Goal: Information Seeking & Learning: Learn about a topic

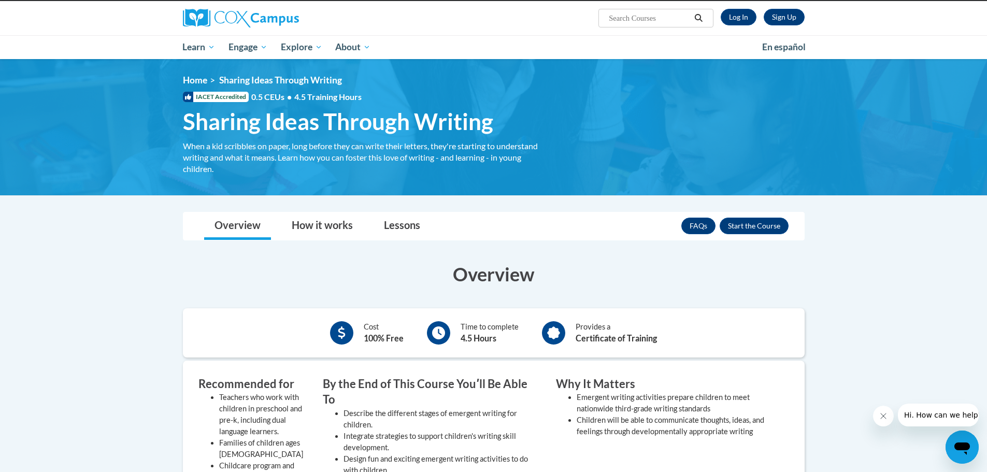
scroll to position [52, 0]
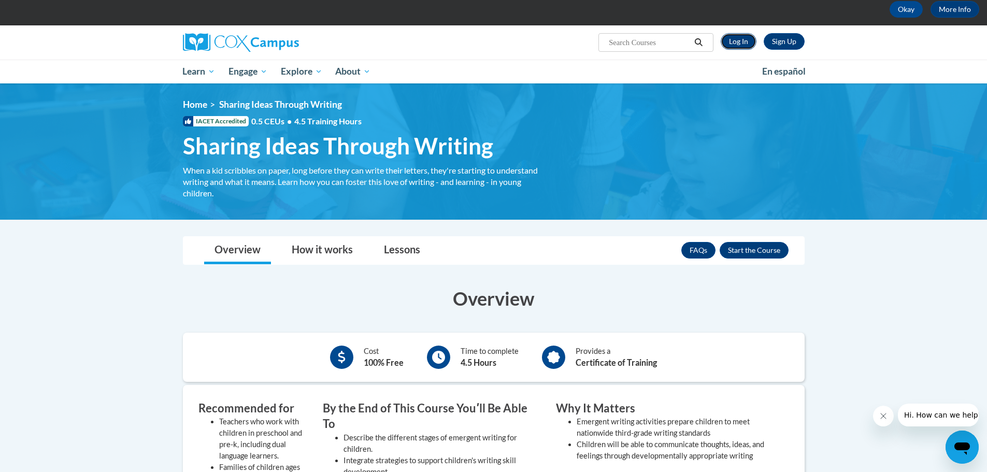
click at [733, 39] on link "Log In" at bounding box center [739, 41] width 36 height 17
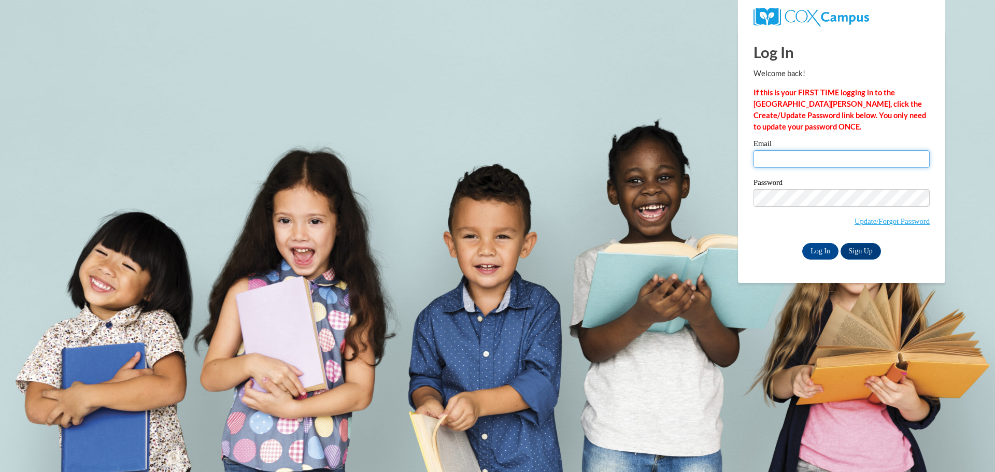
click at [777, 157] on input "Email" at bounding box center [842, 159] width 176 height 18
type input "senn246@gmail.com"
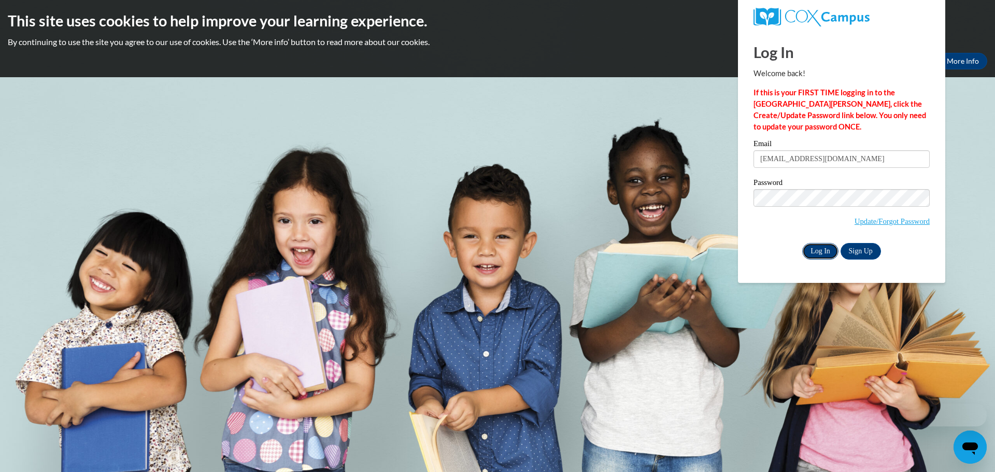
click at [817, 247] on input "Log In" at bounding box center [820, 251] width 36 height 17
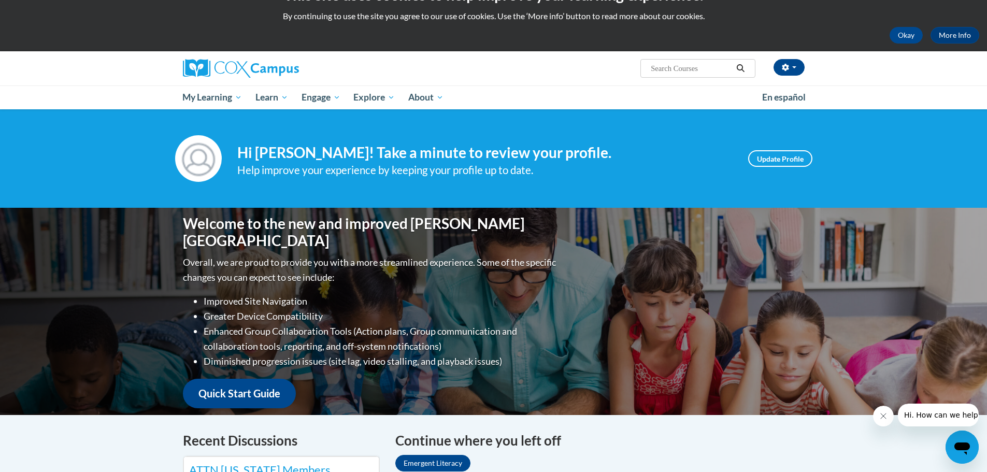
scroll to position [52, 0]
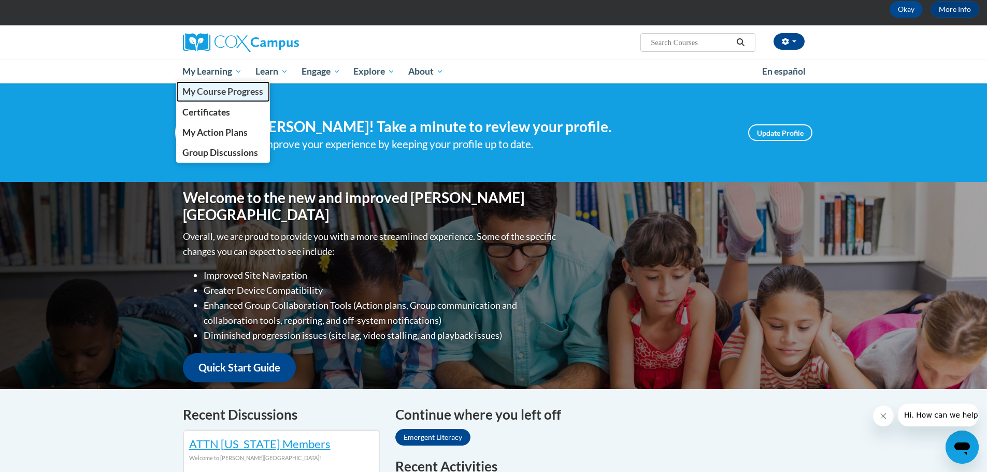
click at [225, 86] on span "My Course Progress" at bounding box center [222, 91] width 81 height 11
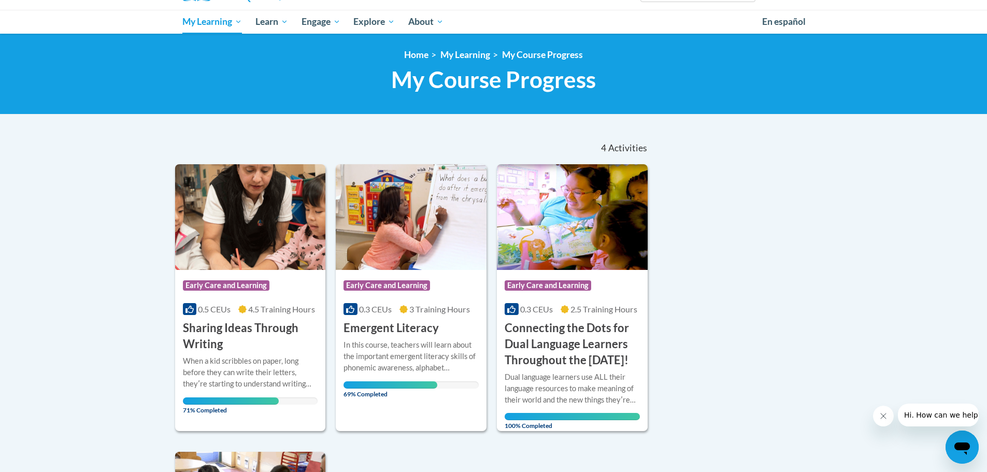
scroll to position [104, 0]
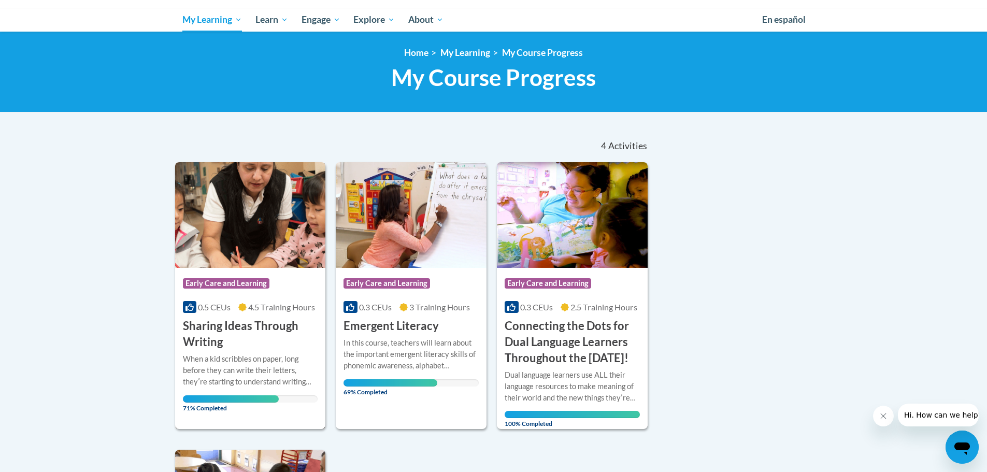
click at [210, 332] on h3 "Sharing Ideas Through Writing" at bounding box center [250, 334] width 135 height 32
click at [367, 329] on h3 "Emergent Literacy" at bounding box center [391, 326] width 95 height 16
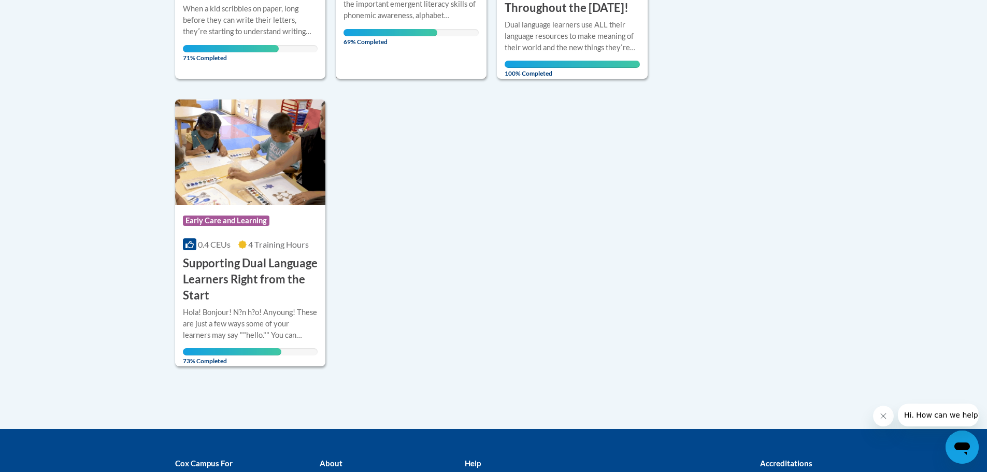
scroll to position [466, 0]
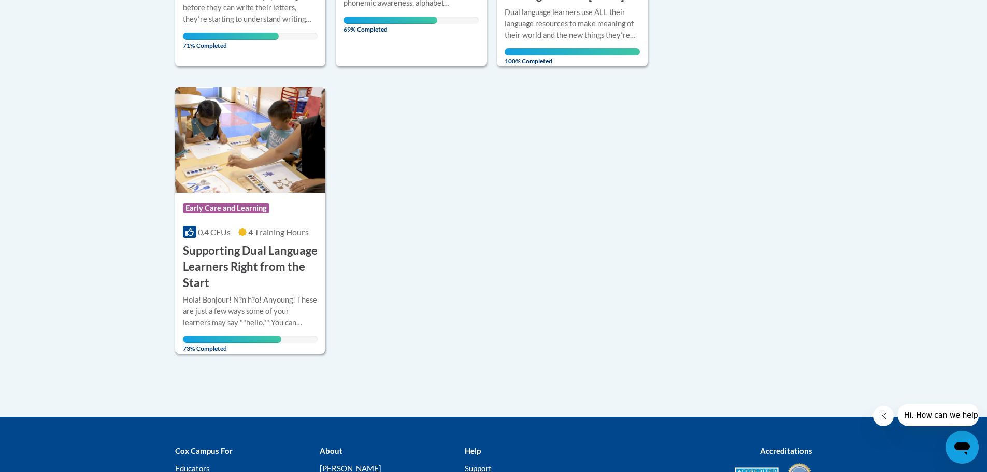
click at [238, 275] on h3 "Supporting Dual Language Learners Right from the Start" at bounding box center [250, 267] width 135 height 48
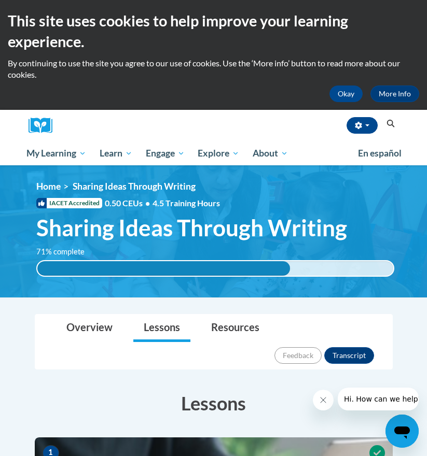
click at [237, 101] on div "Okay More Info" at bounding box center [213, 94] width 411 height 17
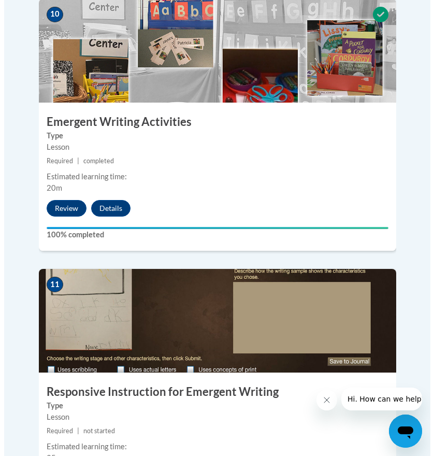
scroll to position [2950, 0]
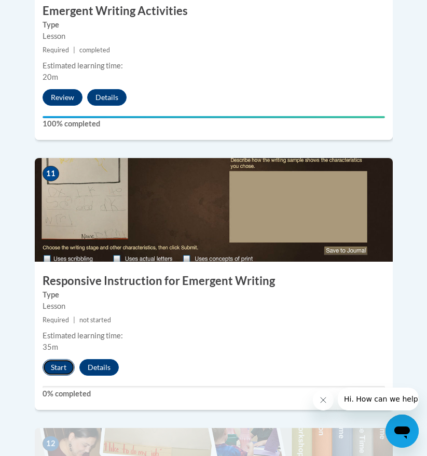
click at [58, 359] on button "Start" at bounding box center [58, 367] width 32 height 17
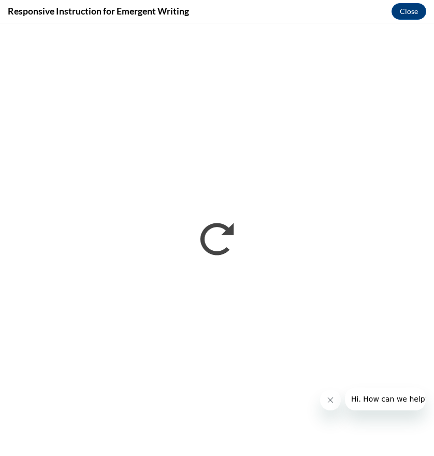
scroll to position [0, 0]
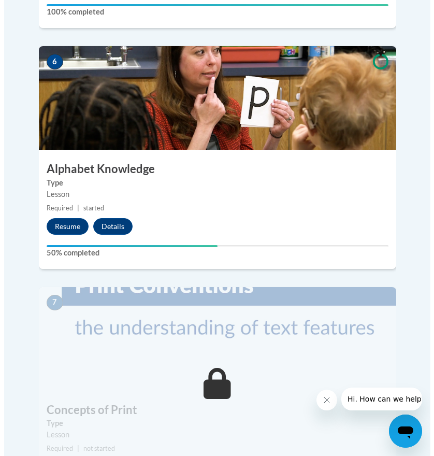
scroll to position [1619, 0]
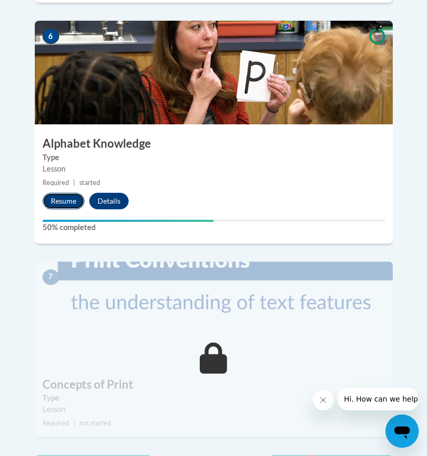
click at [57, 193] on button "Resume" at bounding box center [63, 201] width 42 height 17
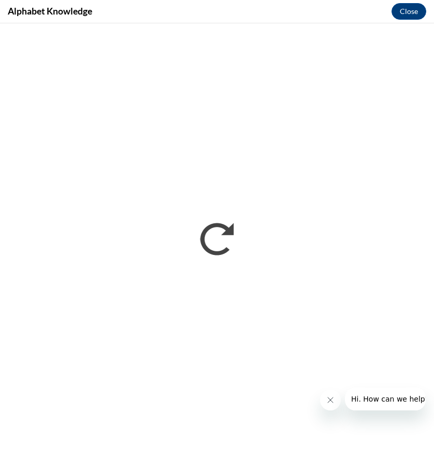
scroll to position [0, 0]
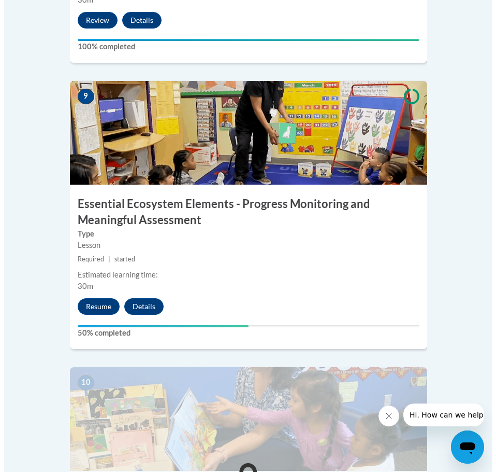
scroll to position [2523, 0]
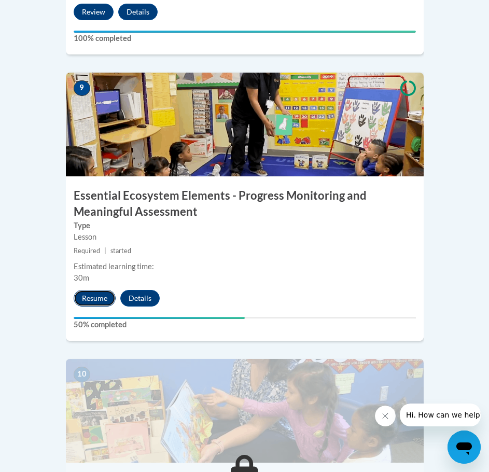
click at [97, 290] on button "Resume" at bounding box center [95, 298] width 42 height 17
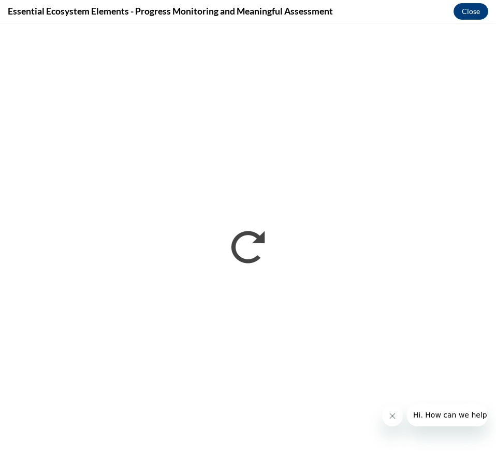
scroll to position [0, 0]
click at [396, 421] on button "Close message from company" at bounding box center [392, 415] width 21 height 21
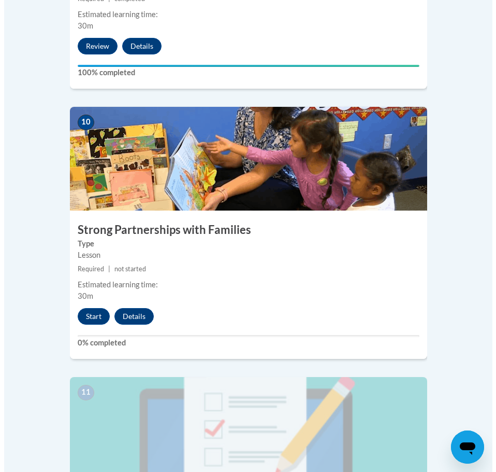
scroll to position [2822, 0]
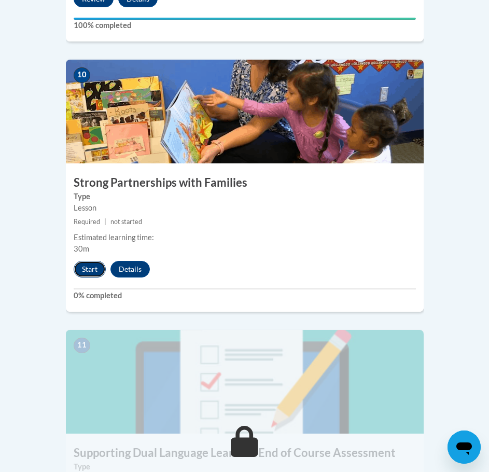
click at [91, 261] on button "Start" at bounding box center [90, 269] width 32 height 17
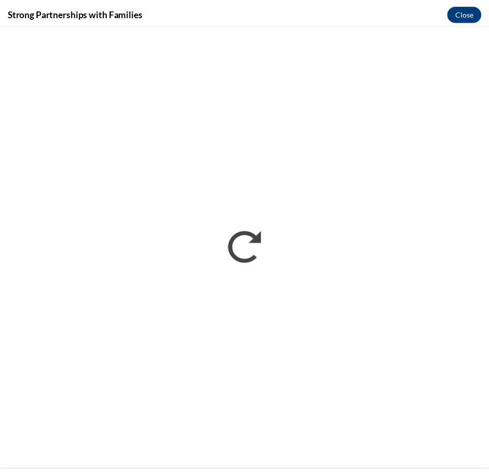
scroll to position [0, 0]
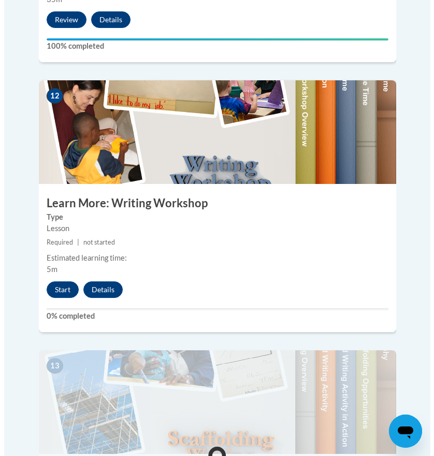
scroll to position [3383, 0]
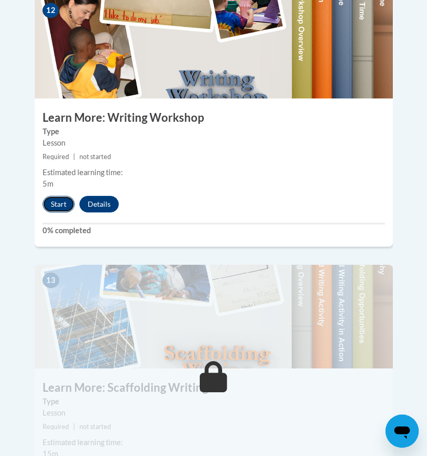
click at [62, 196] on button "Start" at bounding box center [58, 204] width 32 height 17
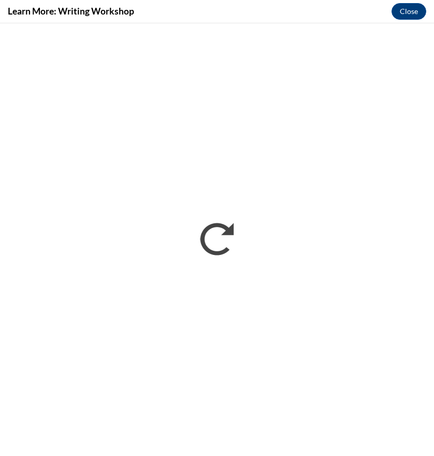
scroll to position [0, 0]
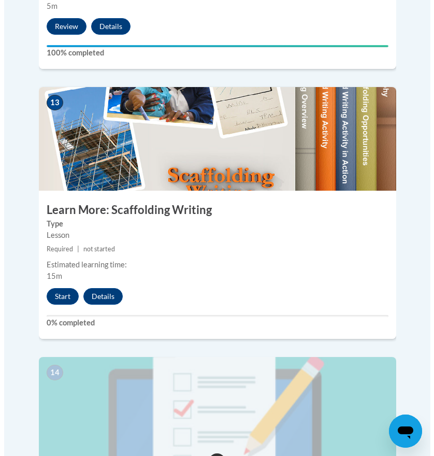
scroll to position [3502, 0]
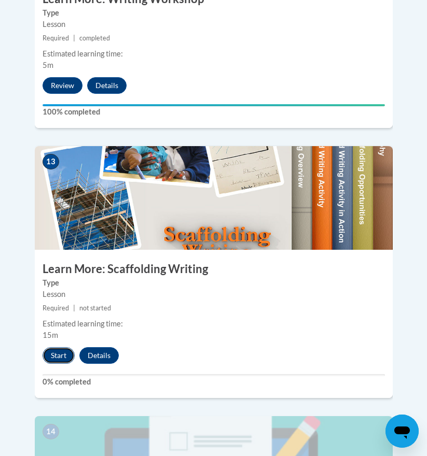
click at [59, 347] on button "Start" at bounding box center [58, 355] width 32 height 17
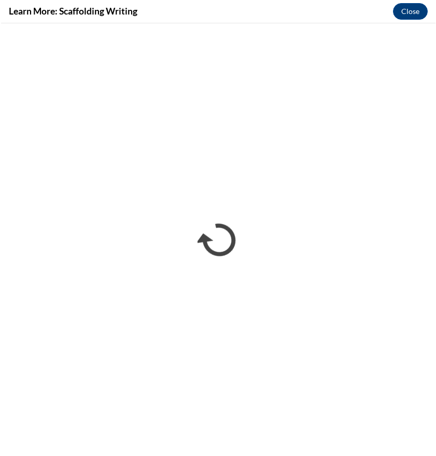
scroll to position [3481, 0]
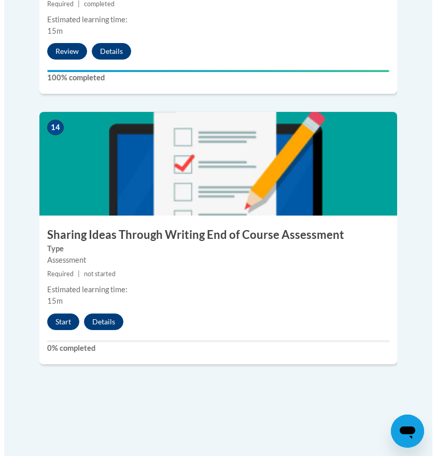
scroll to position [3866, 0]
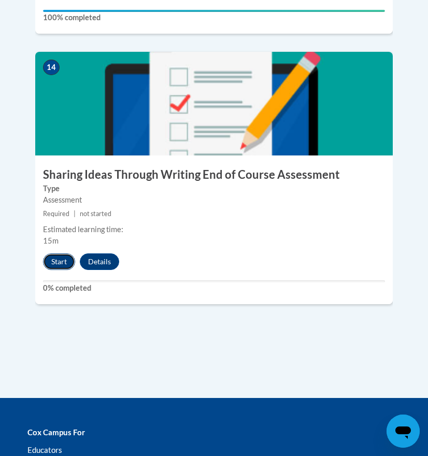
click at [56, 253] on button "Start" at bounding box center [59, 261] width 32 height 17
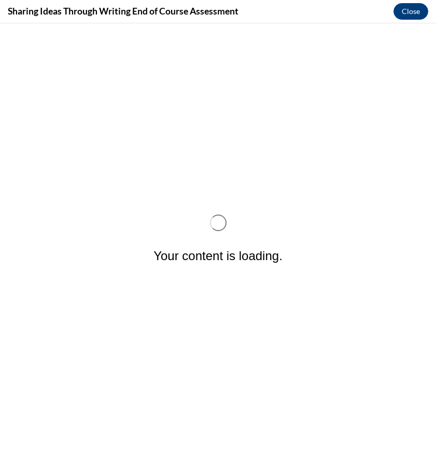
scroll to position [0, 0]
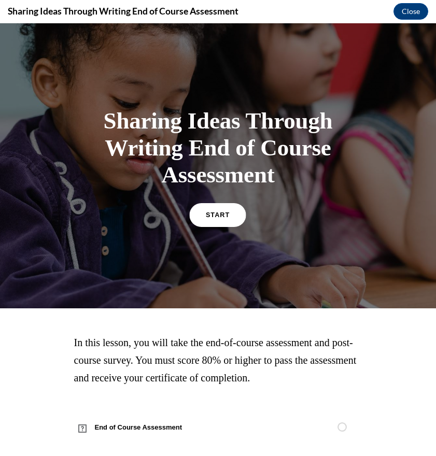
click at [207, 220] on link "START" at bounding box center [218, 215] width 56 height 24
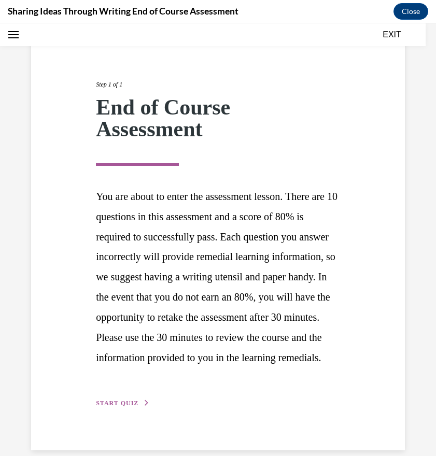
scroll to position [123, 0]
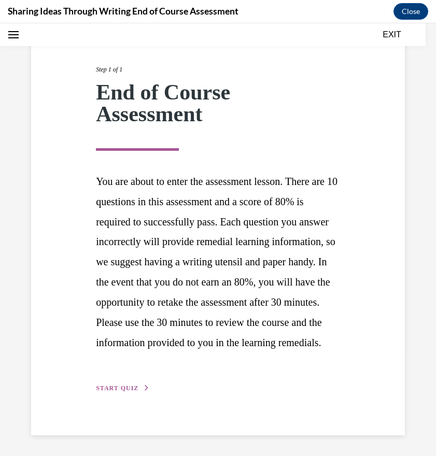
click at [134, 383] on button "START QUIZ" at bounding box center [123, 387] width 54 height 9
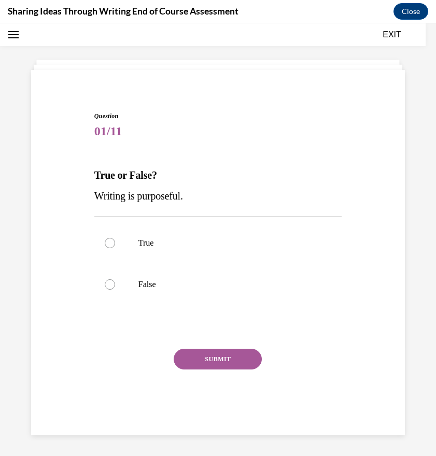
scroll to position [33, 0]
click at [105, 248] on label "True" at bounding box center [217, 242] width 247 height 41
click at [105, 248] on input "True" at bounding box center [110, 243] width 10 height 10
radio input "true"
click at [204, 358] on button "SUBMIT" at bounding box center [218, 359] width 88 height 21
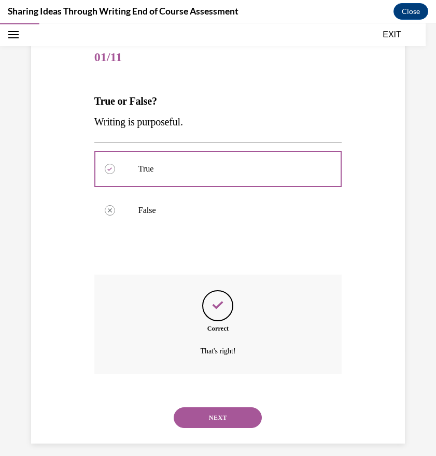
scroll to position [115, 0]
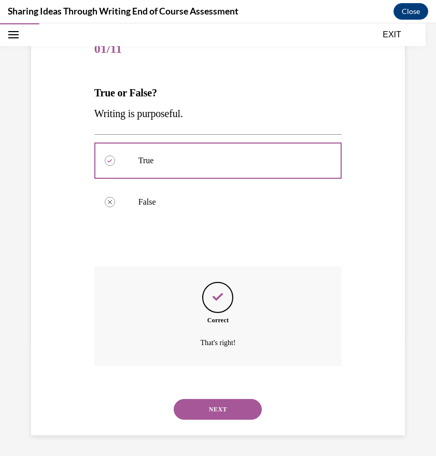
click at [224, 409] on button "NEXT" at bounding box center [218, 409] width 88 height 21
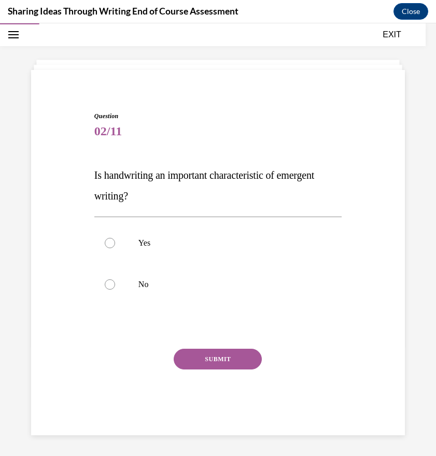
scroll to position [33, 0]
click at [105, 243] on div at bounding box center [110, 243] width 10 height 10
click at [105, 243] on input "Yes" at bounding box center [110, 243] width 10 height 10
radio input "true"
click at [207, 357] on button "SUBMIT" at bounding box center [218, 359] width 88 height 21
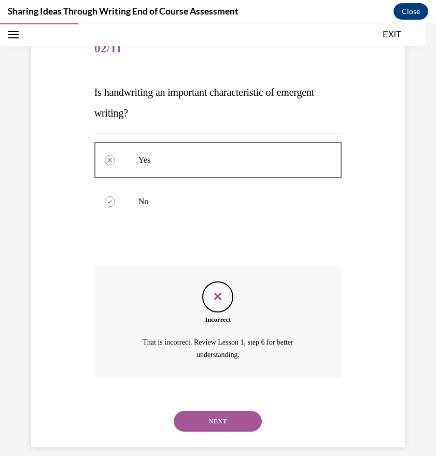
scroll to position [127, 0]
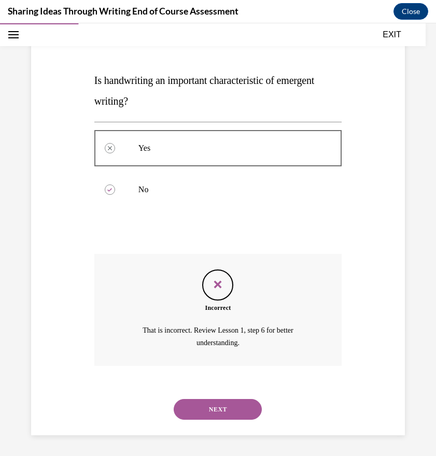
click at [228, 414] on button "NEXT" at bounding box center [218, 409] width 88 height 21
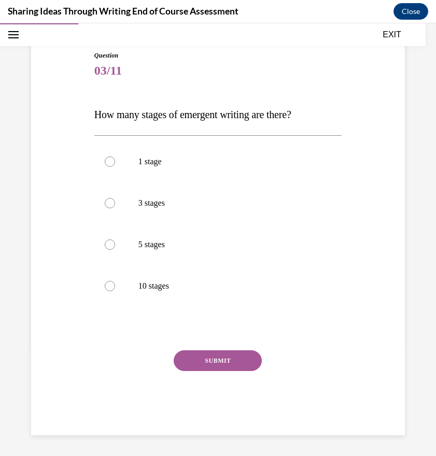
scroll to position [93, 0]
click at [110, 245] on div at bounding box center [110, 244] width 10 height 10
click at [110, 245] on input "5 stages" at bounding box center [110, 244] width 10 height 10
radio input "true"
click at [222, 362] on button "SUBMIT" at bounding box center [218, 360] width 88 height 21
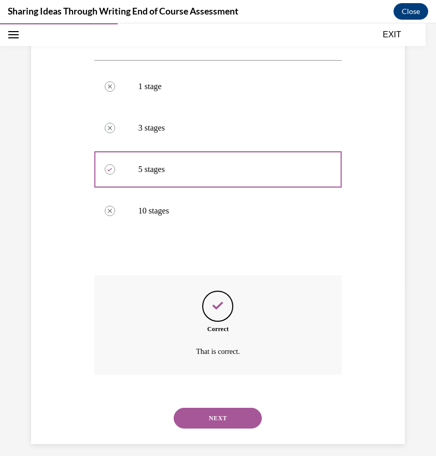
scroll to position [177, 0]
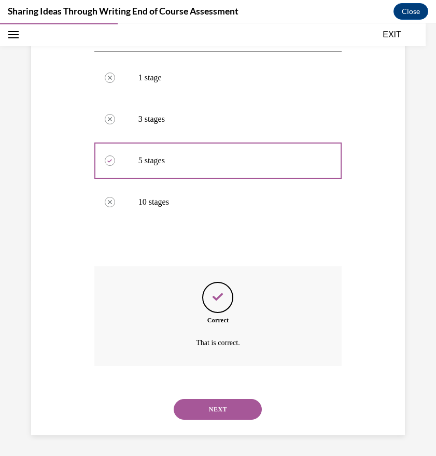
click at [214, 404] on button "NEXT" at bounding box center [218, 409] width 88 height 21
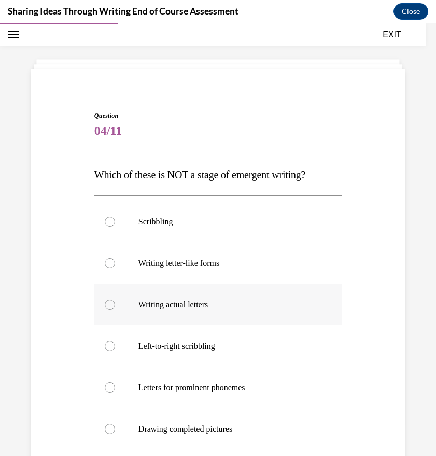
scroll to position [52, 0]
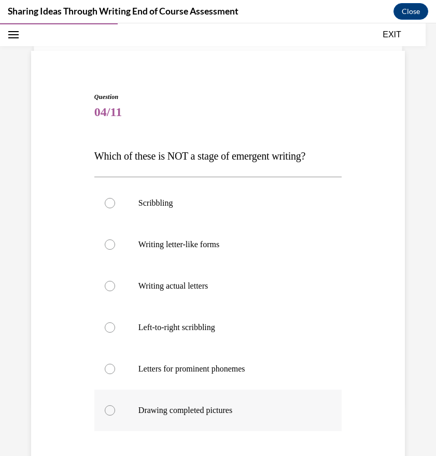
click at [181, 416] on label "Drawing completed pictures" at bounding box center [217, 410] width 247 height 41
click at [115, 416] on input "Drawing completed pictures" at bounding box center [110, 410] width 10 height 10
radio input "true"
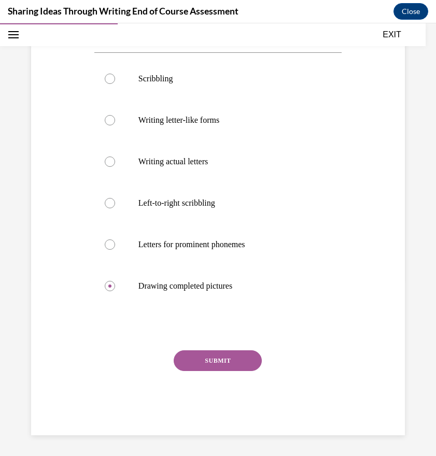
click at [222, 364] on button "SUBMIT" at bounding box center [218, 360] width 88 height 21
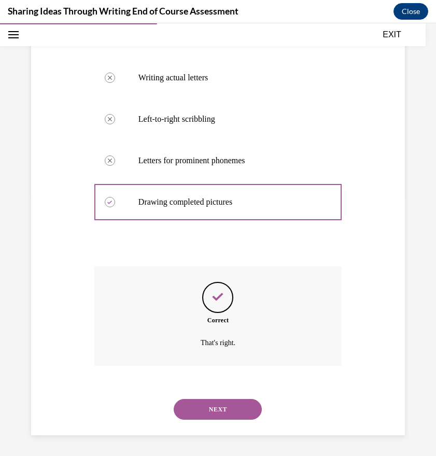
click at [219, 410] on button "NEXT" at bounding box center [218, 409] width 88 height 21
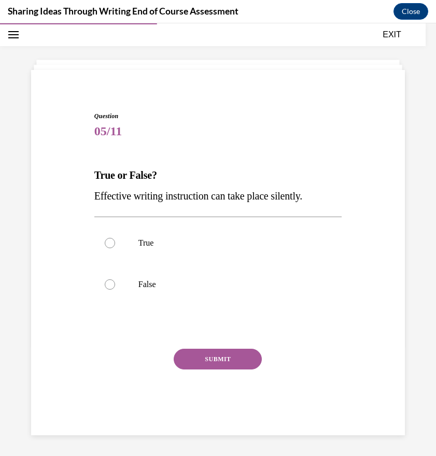
scroll to position [33, 0]
click at [126, 244] on label "True" at bounding box center [217, 242] width 247 height 41
click at [115, 244] on input "True" at bounding box center [110, 243] width 10 height 10
radio input "true"
click at [203, 365] on button "SUBMIT" at bounding box center [218, 359] width 88 height 21
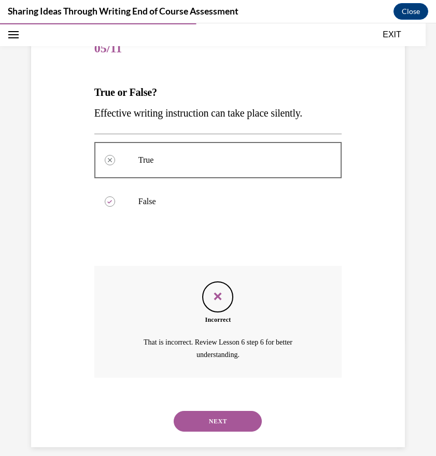
scroll to position [127, 0]
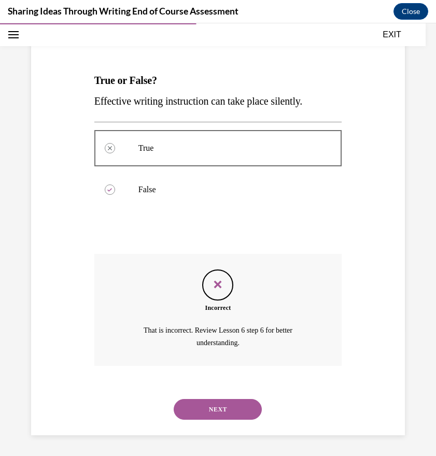
click at [230, 406] on button "NEXT" at bounding box center [218, 409] width 88 height 21
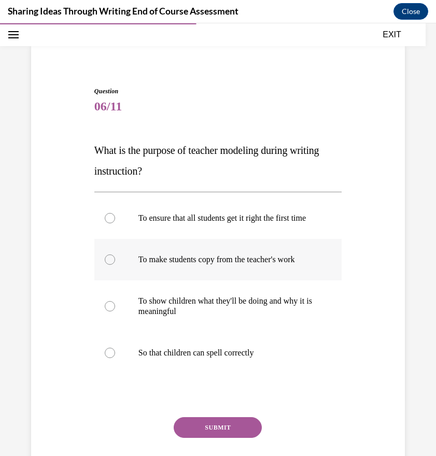
scroll to position [42, 0]
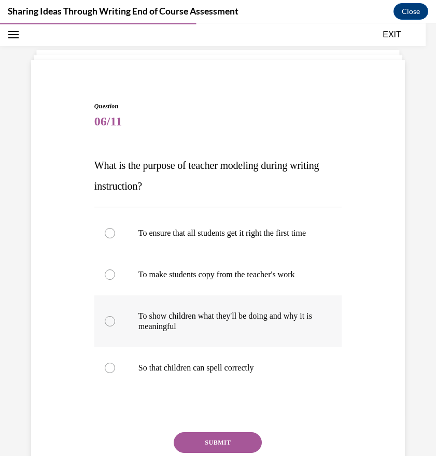
click at [159, 332] on p "To show children what they'll be doing and why it is meaningful" at bounding box center [226, 321] width 177 height 21
click at [115, 326] on input "To show children what they'll be doing and why it is meaningful" at bounding box center [110, 321] width 10 height 10
radio input "true"
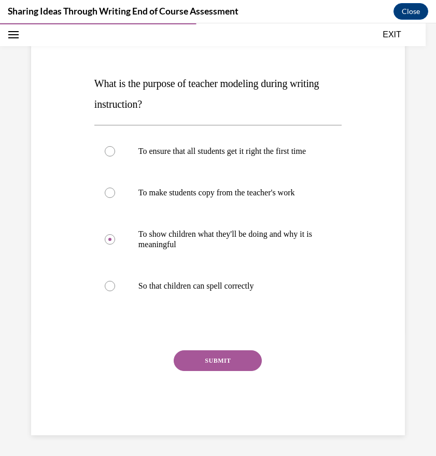
click at [230, 361] on button "SUBMIT" at bounding box center [218, 360] width 88 height 21
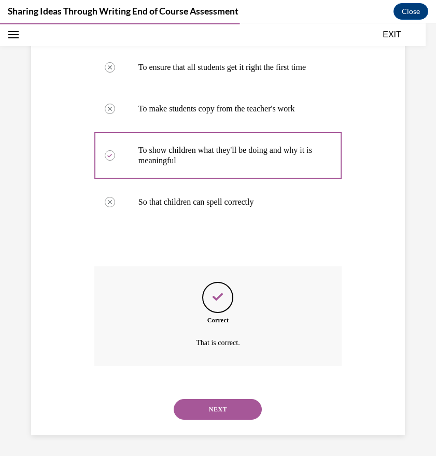
scroll to position [219, 0]
click at [221, 410] on button "NEXT" at bounding box center [218, 409] width 88 height 21
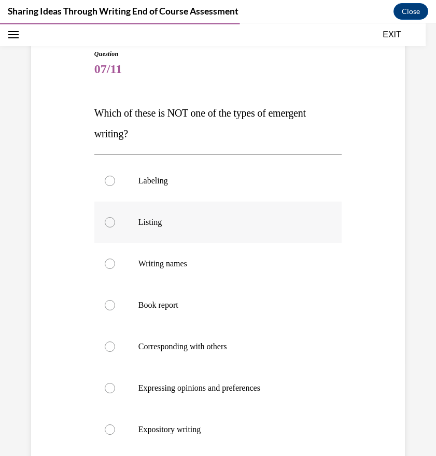
scroll to position [187, 0]
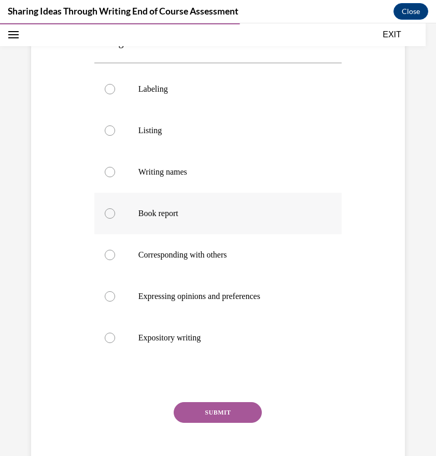
click at [152, 216] on p "Book report" at bounding box center [226, 213] width 177 height 10
click at [115, 216] on input "Book report" at bounding box center [110, 213] width 10 height 10
radio input "true"
click at [220, 411] on button "SUBMIT" at bounding box center [218, 412] width 88 height 21
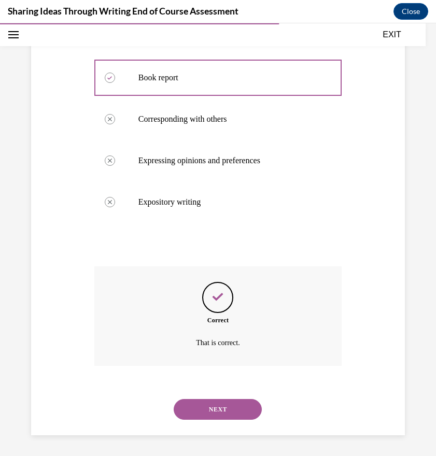
click at [226, 413] on button "NEXT" at bounding box center [218, 409] width 88 height 21
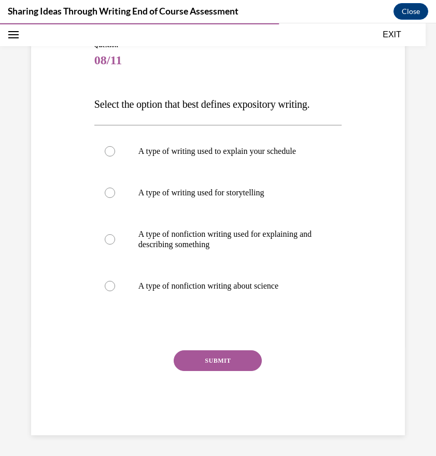
scroll to position [104, 0]
click at [120, 236] on label "A type of nonfiction writing used for explaining and describing something" at bounding box center [217, 240] width 247 height 52
click at [115, 236] on input "A type of nonfiction writing used for explaining and describing something" at bounding box center [110, 239] width 10 height 10
radio input "true"
click at [207, 358] on button "SUBMIT" at bounding box center [218, 360] width 88 height 21
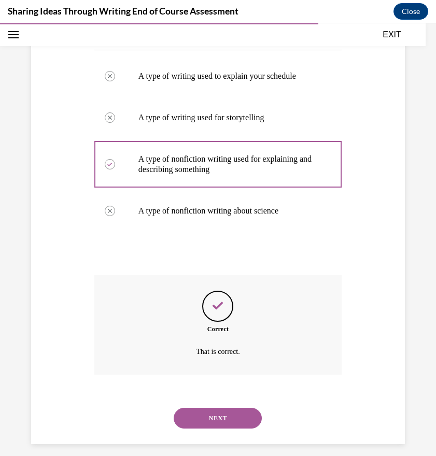
scroll to position [188, 0]
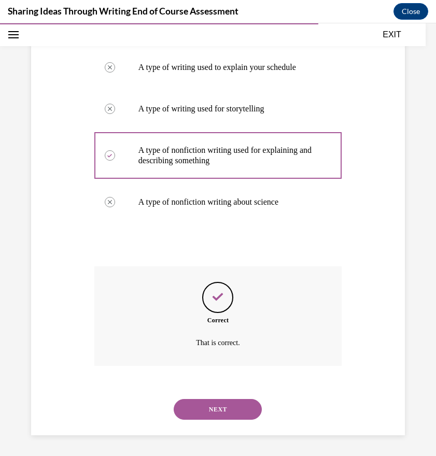
click at [228, 407] on button "NEXT" at bounding box center [218, 409] width 88 height 21
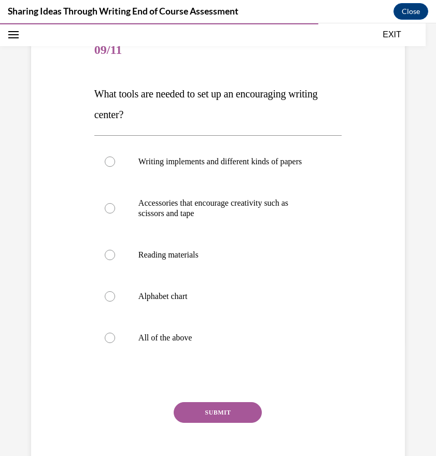
scroll to position [104, 0]
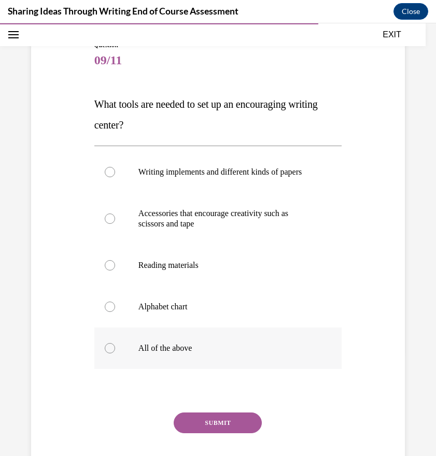
click at [104, 363] on label "All of the above" at bounding box center [217, 348] width 247 height 41
click at [105, 353] on input "All of the above" at bounding box center [110, 348] width 10 height 10
radio input "true"
click at [221, 433] on button "SUBMIT" at bounding box center [218, 423] width 88 height 21
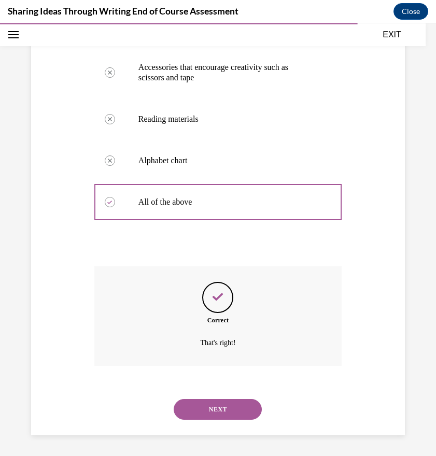
click at [225, 418] on button "NEXT" at bounding box center [218, 409] width 88 height 21
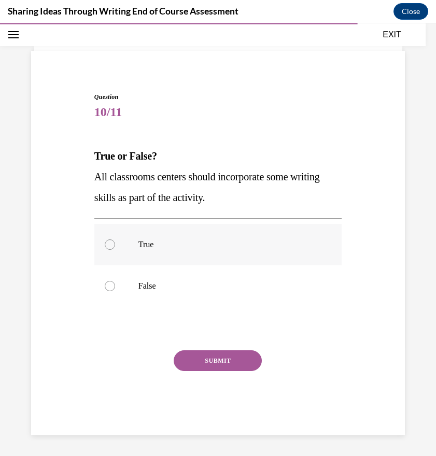
click at [113, 243] on div at bounding box center [110, 244] width 10 height 10
click at [113, 243] on input "True" at bounding box center [110, 244] width 10 height 10
radio input "true"
click at [196, 356] on button "SUBMIT" at bounding box center [218, 360] width 88 height 21
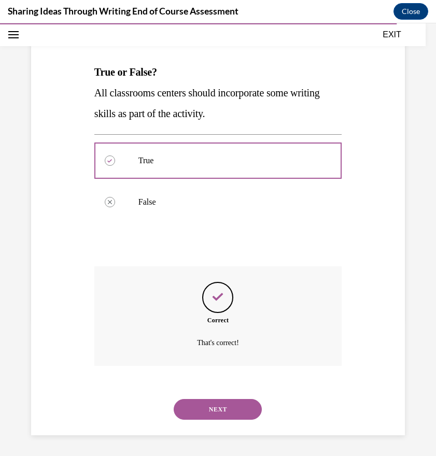
click at [222, 407] on button "NEXT" at bounding box center [218, 409] width 88 height 21
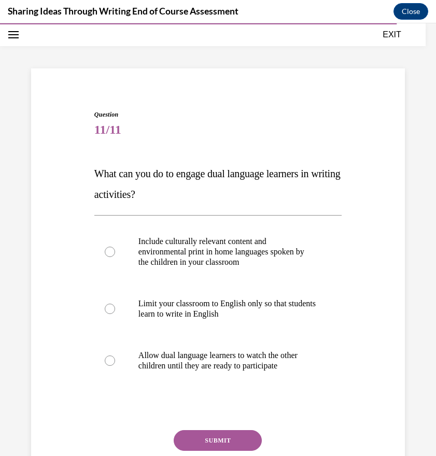
scroll to position [53, 0]
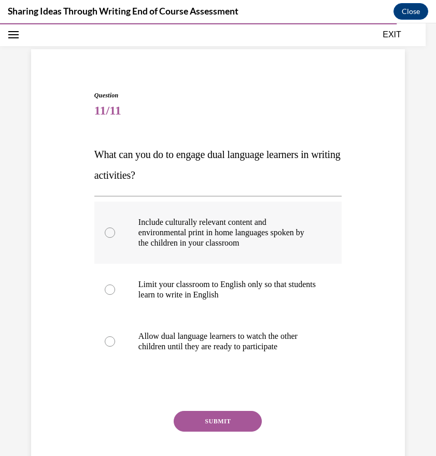
click at [130, 230] on label "Include culturally relevant content and environmental print in home languages s…" at bounding box center [217, 233] width 247 height 62
click at [115, 230] on input "Include culturally relevant content and environmental print in home languages s…" at bounding box center [110, 233] width 10 height 10
radio input "true"
click at [208, 429] on button "SUBMIT" at bounding box center [218, 421] width 88 height 21
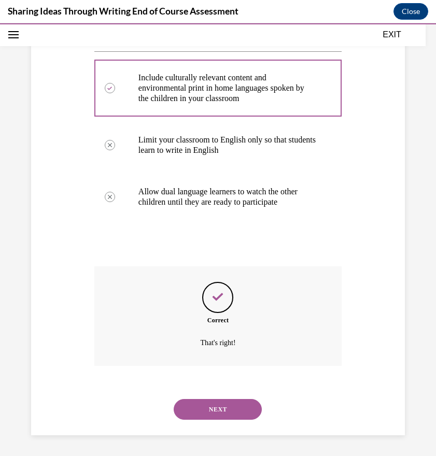
scroll to position [208, 0]
click at [216, 405] on button "NEXT" at bounding box center [218, 409] width 88 height 21
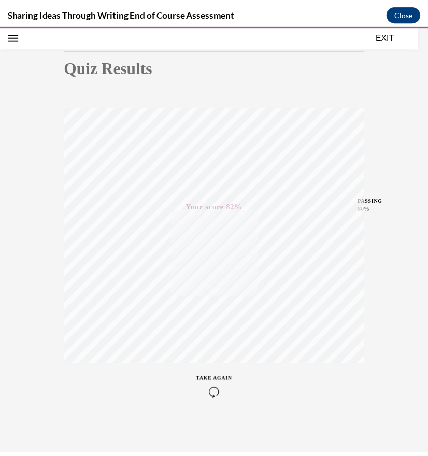
scroll to position [98, 0]
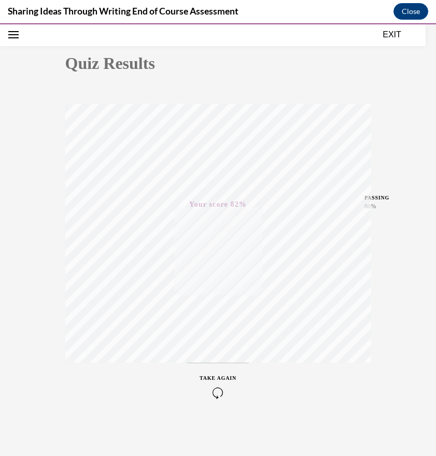
click at [393, 37] on button "EXIT" at bounding box center [392, 35] width 62 height 12
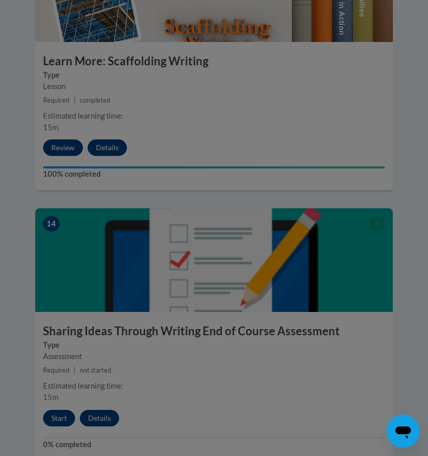
scroll to position [3815, 0]
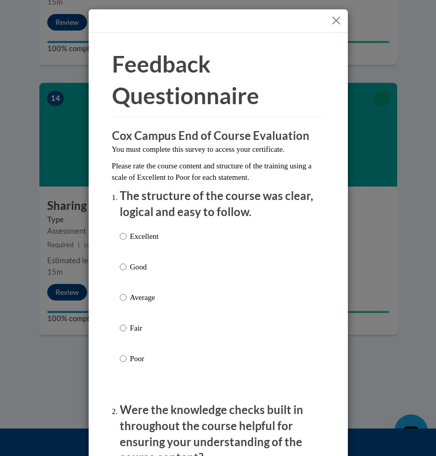
click at [336, 19] on button "Close" at bounding box center [336, 20] width 13 height 13
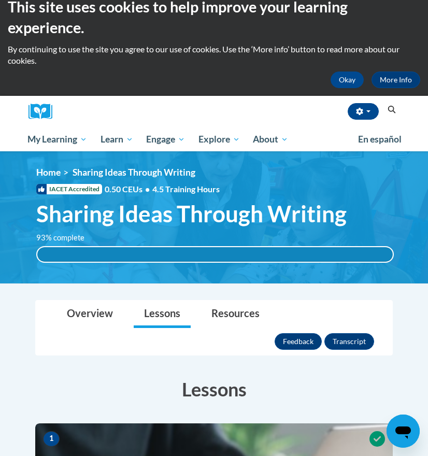
scroll to position [0, 0]
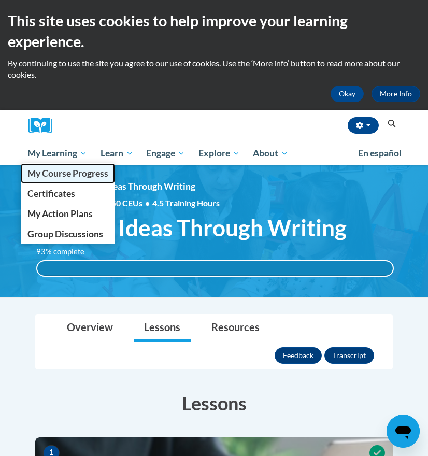
click at [58, 177] on span "My Course Progress" at bounding box center [67, 173] width 81 height 11
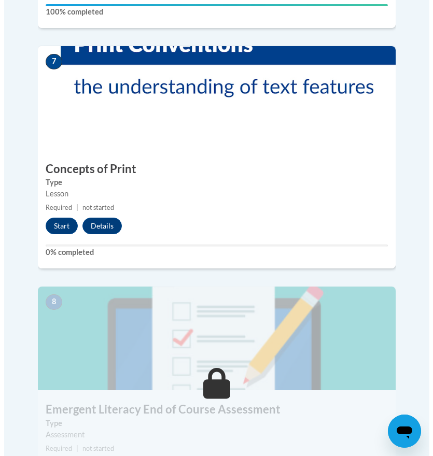
scroll to position [1844, 0]
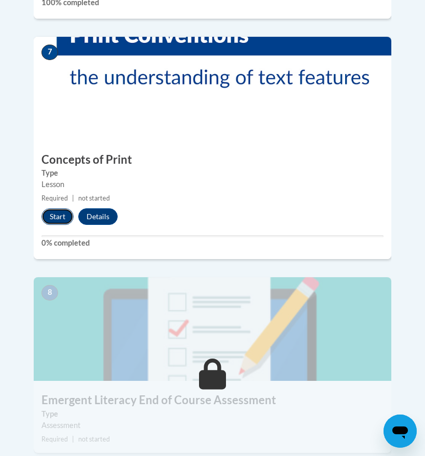
click at [52, 208] on button "Start" at bounding box center [57, 216] width 32 height 17
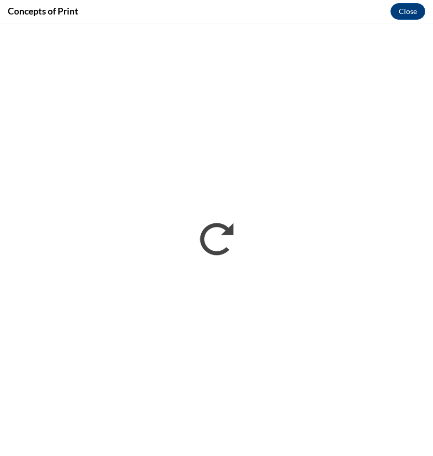
scroll to position [0, 0]
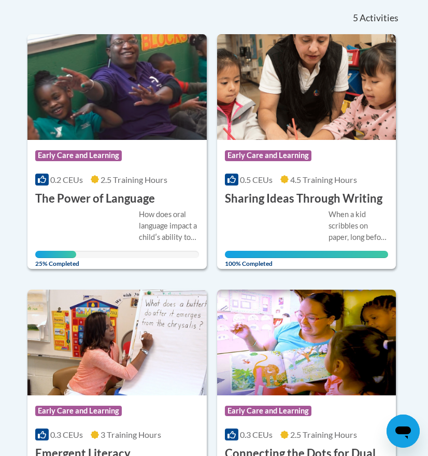
scroll to position [259, 0]
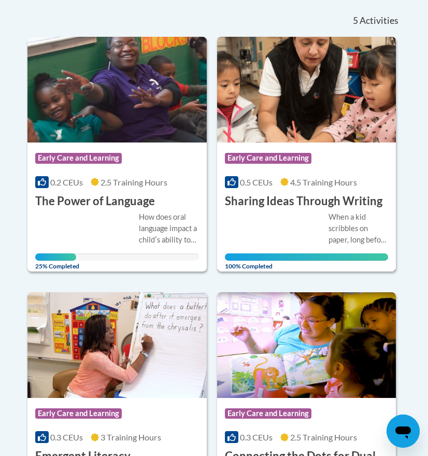
click at [307, 206] on h3 "Sharing Ideas Through Writing" at bounding box center [304, 201] width 158 height 16
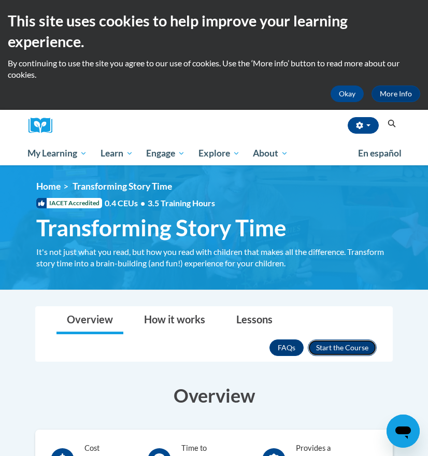
click at [339, 352] on button "Enroll" at bounding box center [342, 347] width 69 height 17
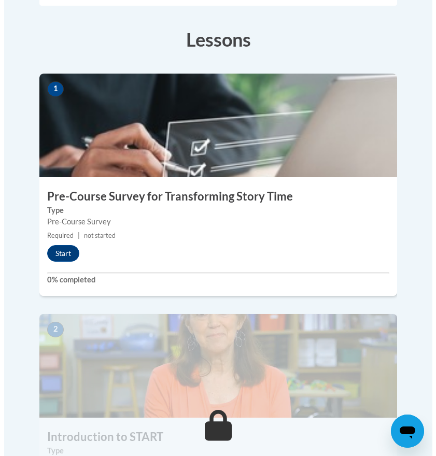
scroll to position [367, 0]
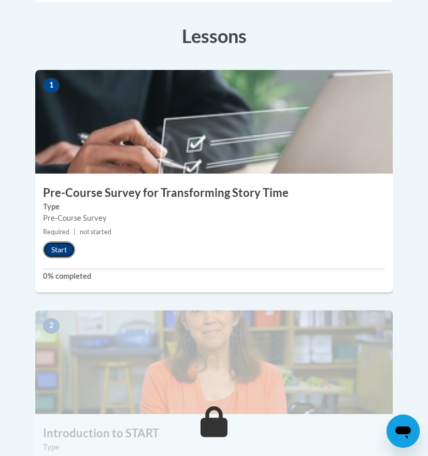
click at [58, 241] on button "Start" at bounding box center [59, 249] width 32 height 17
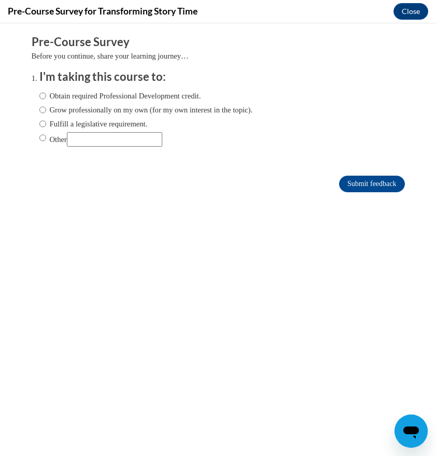
scroll to position [0, 0]
click at [93, 106] on label "Grow professionally on my own (for my own interest in the topic)." at bounding box center [146, 109] width 214 height 11
click at [46, 106] on input "Grow professionally on my own (for my own interest in the topic)." at bounding box center [42, 109] width 7 height 11
radio input "true"
click at [372, 179] on input "Submit feedback" at bounding box center [371, 184] width 65 height 17
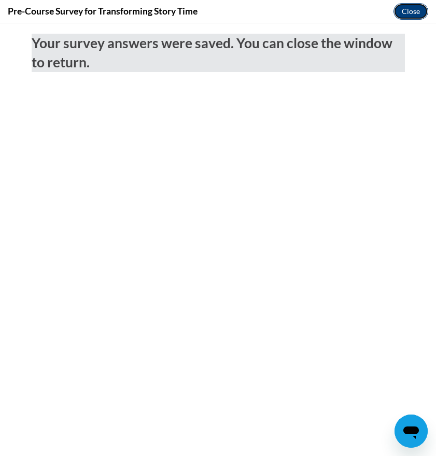
click at [406, 11] on button "Close" at bounding box center [410, 11] width 35 height 17
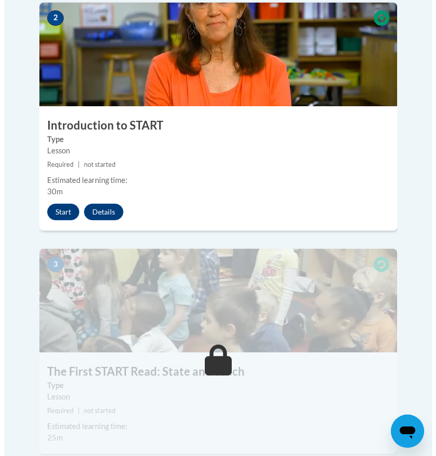
scroll to position [678, 0]
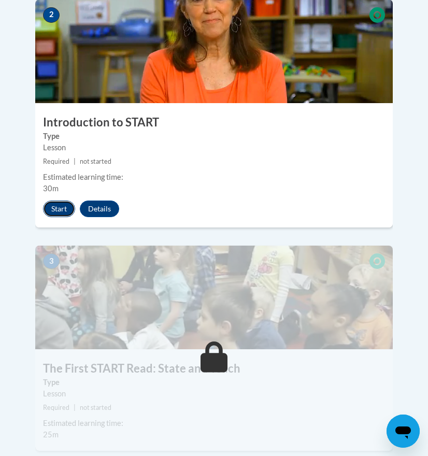
click at [61, 201] on button "Start" at bounding box center [59, 209] width 32 height 17
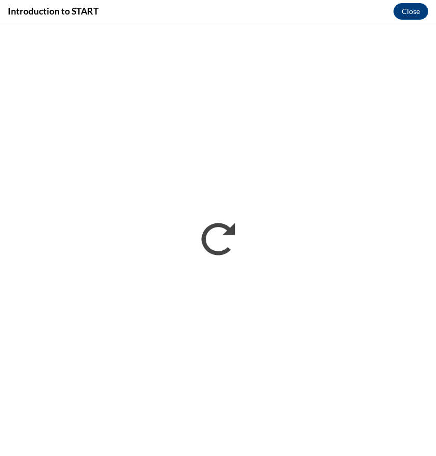
scroll to position [0, 0]
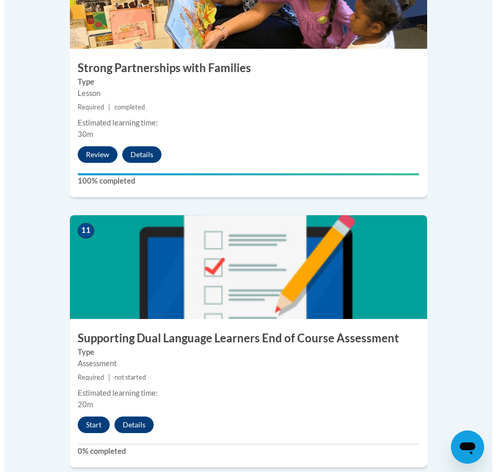
scroll to position [2910, 0]
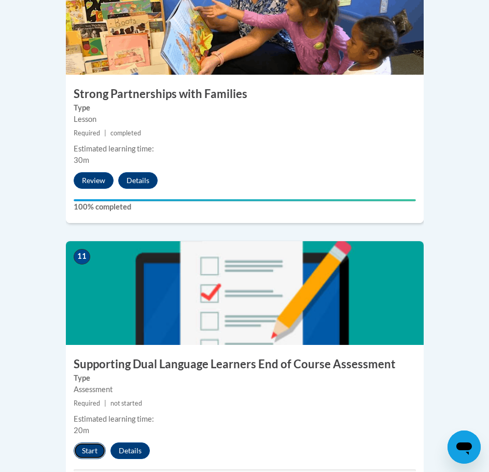
click at [83, 442] on button "Start" at bounding box center [90, 450] width 32 height 17
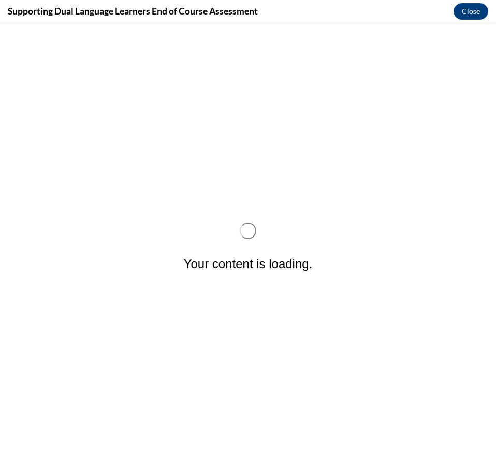
scroll to position [0, 0]
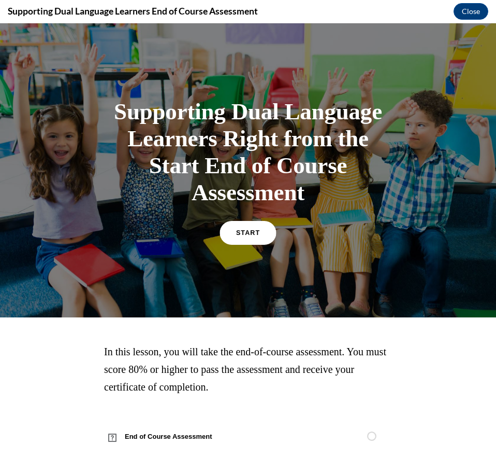
click at [247, 234] on span "START" at bounding box center [248, 233] width 24 height 8
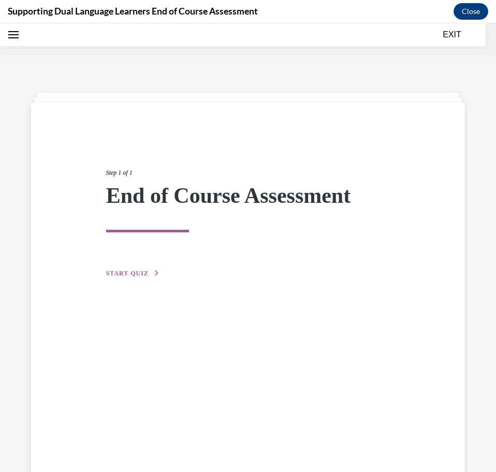
scroll to position [32, 0]
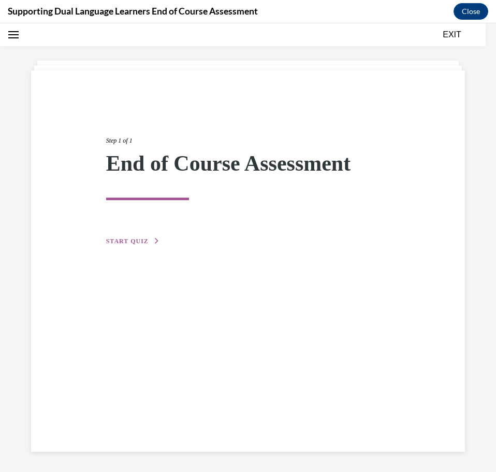
click at [142, 240] on span "START QUIZ" at bounding box center [127, 240] width 42 height 7
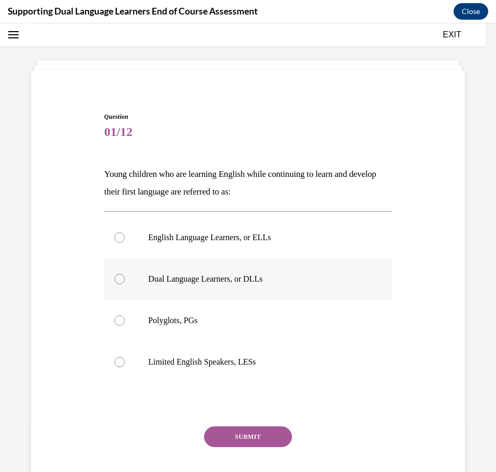
click at [115, 278] on div at bounding box center [120, 279] width 10 height 10
click at [115, 278] on input "Dual Language Learners, or DLLs" at bounding box center [120, 279] width 10 height 10
radio input "true"
click at [232, 436] on button "SUBMIT" at bounding box center [248, 436] width 88 height 21
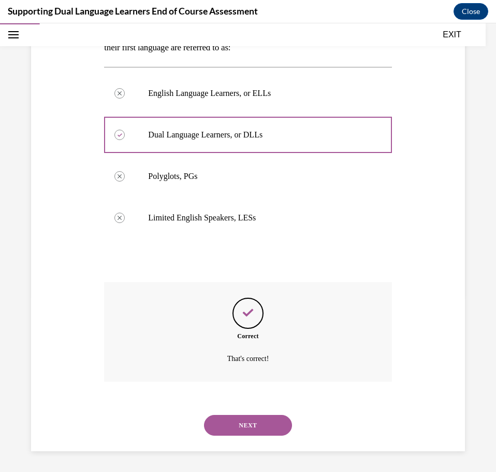
click at [246, 426] on button "NEXT" at bounding box center [248, 425] width 88 height 21
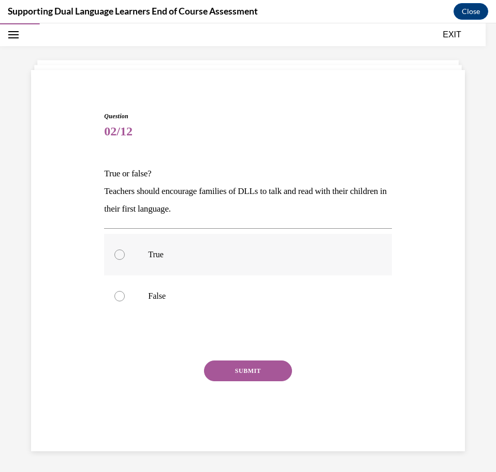
drag, startPoint x: 121, startPoint y: 253, endPoint x: 130, endPoint y: 258, distance: 10.0
click at [121, 253] on div at bounding box center [120, 254] width 10 height 10
click at [121, 253] on input "True" at bounding box center [120, 254] width 10 height 10
radio input "true"
click at [224, 374] on button "SUBMIT" at bounding box center [248, 370] width 88 height 21
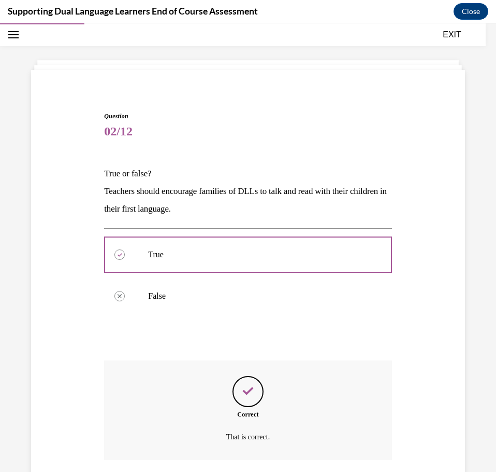
scroll to position [111, 0]
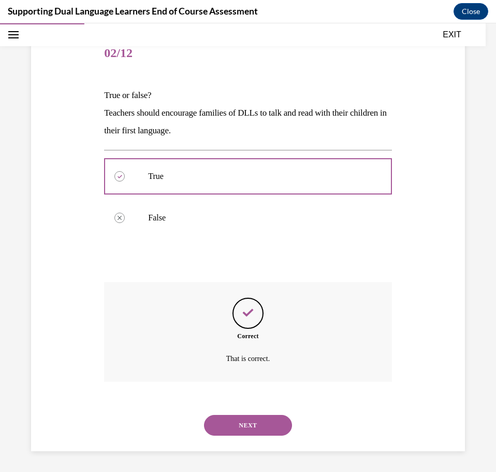
click at [253, 422] on button "NEXT" at bounding box center [248, 425] width 88 height 21
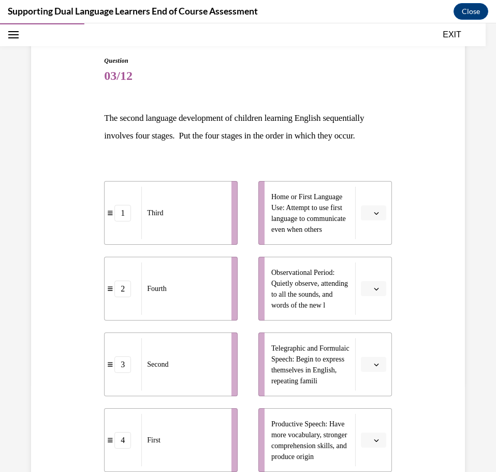
scroll to position [106, 0]
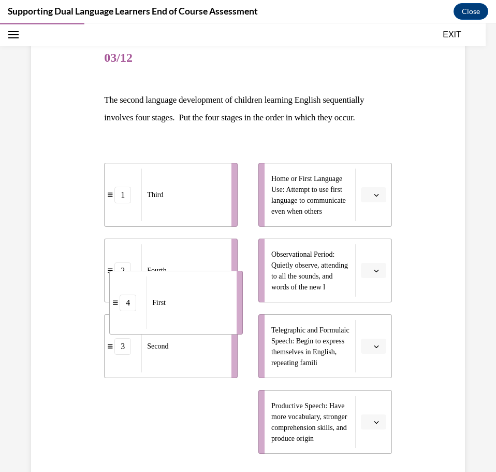
drag, startPoint x: 122, startPoint y: 422, endPoint x: 126, endPoint y: 304, distance: 118.8
click at [126, 304] on div "4" at bounding box center [128, 302] width 17 height 17
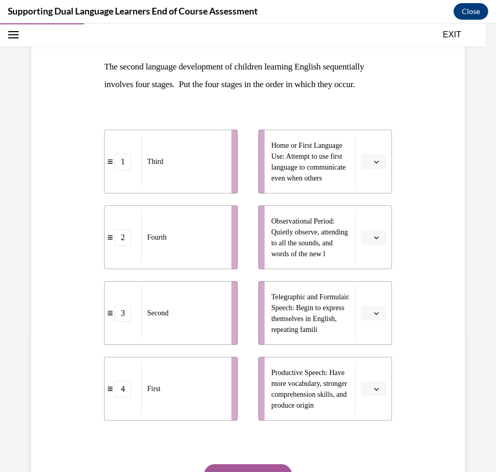
scroll to position [158, 0]
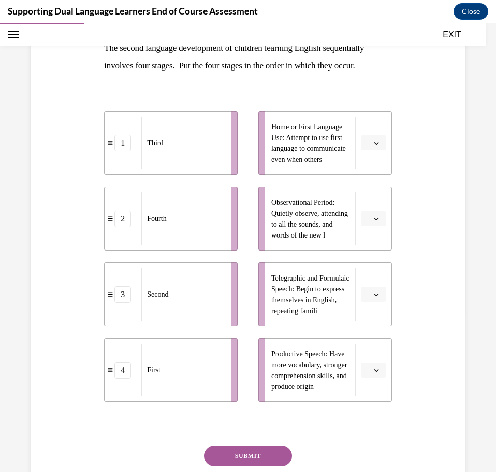
click at [374, 369] on icon "button" at bounding box center [376, 370] width 5 height 3
click at [369, 303] on div "2" at bounding box center [366, 305] width 26 height 21
click at [373, 222] on span "button" at bounding box center [376, 218] width 7 height 7
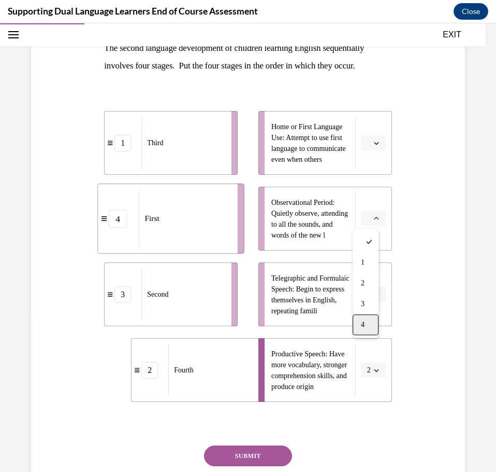
click at [366, 329] on div "4" at bounding box center [366, 324] width 26 height 21
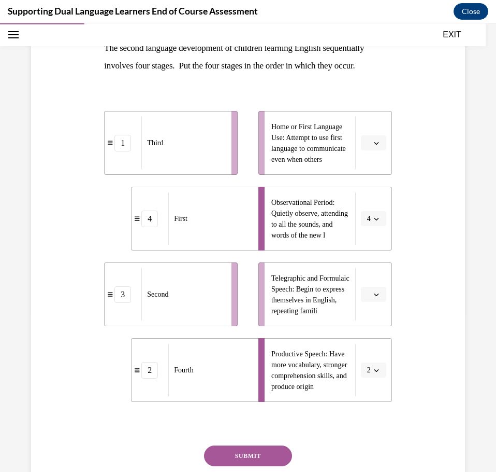
click at [423, 237] on div "Question 03/12 The second language development of children learning English seq…" at bounding box center [248, 242] width 439 height 575
click at [376, 299] on button "button" at bounding box center [373, 295] width 25 height 16
click at [364, 332] on div "1" at bounding box center [366, 338] width 26 height 21
click at [425, 196] on div "Question 03/12 The second language development of children learning English seq…" at bounding box center [248, 242] width 439 height 575
click at [374, 141] on icon "button" at bounding box center [376, 142] width 5 height 5
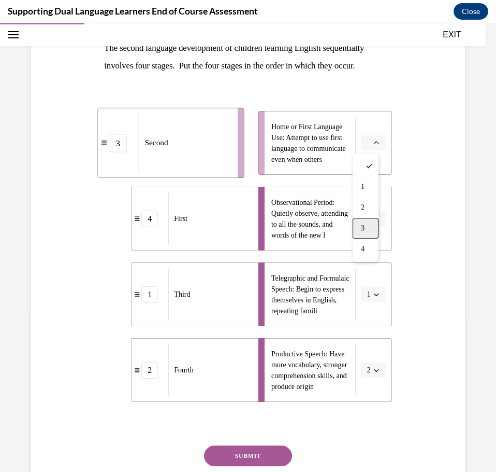
click at [365, 222] on div "3" at bounding box center [366, 228] width 26 height 21
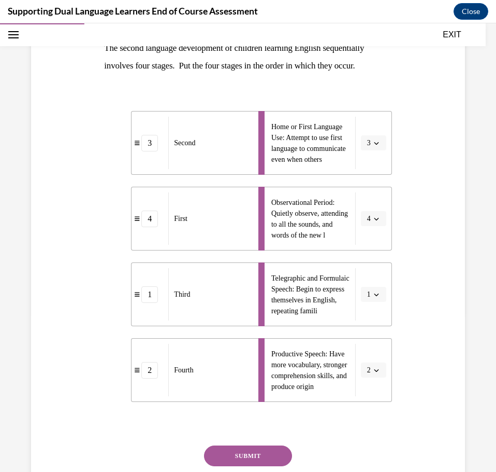
click at [452, 229] on div "Question 03/12 The second language development of children learning English seq…" at bounding box center [248, 242] width 439 height 575
click at [257, 452] on button "SUBMIT" at bounding box center [248, 455] width 88 height 21
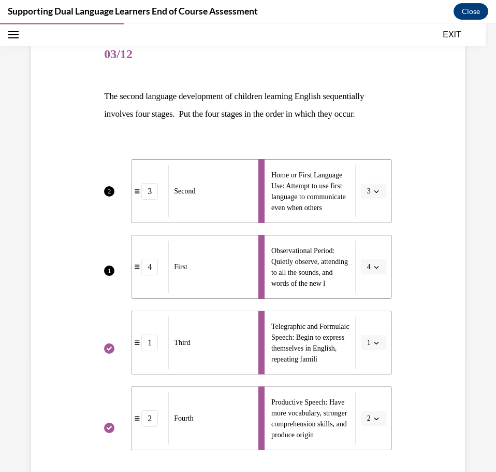
scroll to position [178, 0]
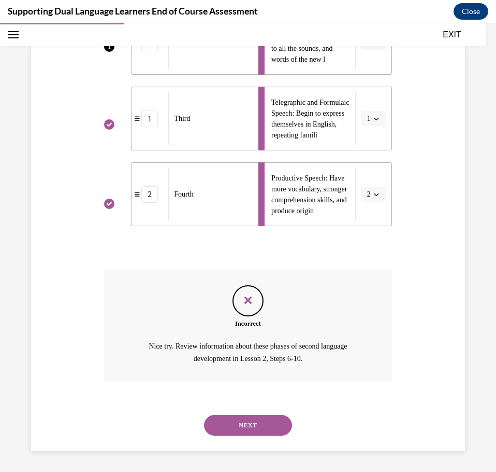
click at [267, 428] on button "NEXT" at bounding box center [248, 425] width 88 height 21
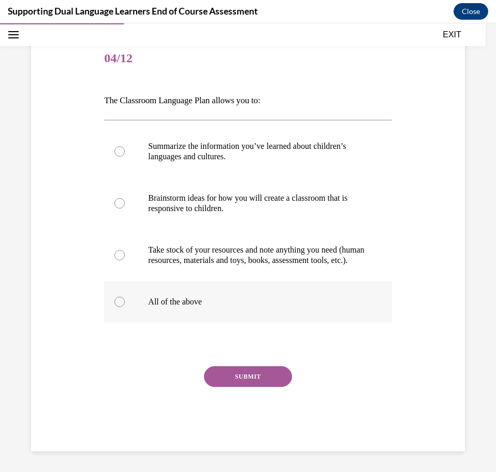
click at [135, 302] on label "All of the above" at bounding box center [248, 301] width 288 height 41
click at [125, 302] on input "All of the above" at bounding box center [120, 301] width 10 height 10
radio input "true"
click at [230, 384] on button "SUBMIT" at bounding box center [248, 376] width 88 height 21
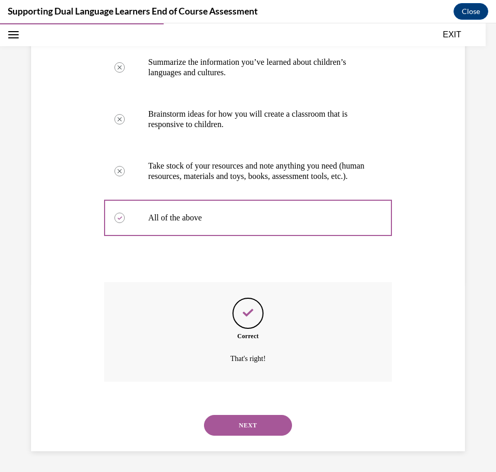
scroll to position [200, 0]
click at [268, 424] on button "NEXT" at bounding box center [248, 425] width 88 height 21
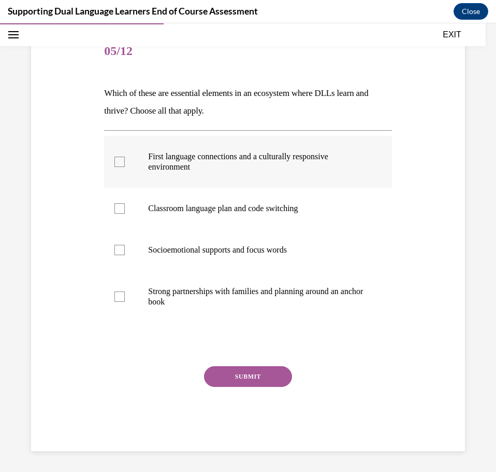
click at [111, 162] on label "First language connections and a culturally responsive environment" at bounding box center [248, 162] width 288 height 52
click at [115, 162] on input "First language connections and a culturally responsive environment" at bounding box center [120, 162] width 10 height 10
checkbox input "true"
click at [115, 296] on div at bounding box center [120, 296] width 10 height 10
click at [115, 296] on input "Strong partnerships with families and planning around an anchor book" at bounding box center [120, 296] width 10 height 10
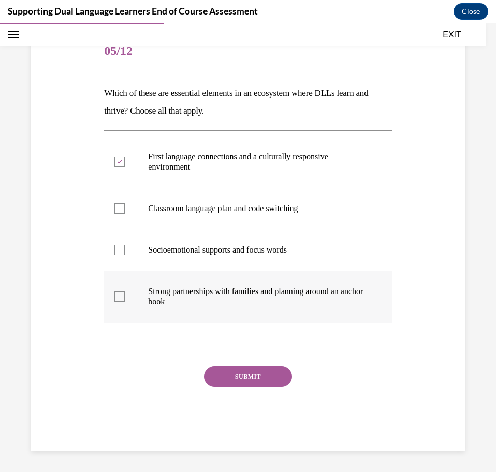
checkbox input "true"
click at [239, 376] on button "SUBMIT" at bounding box center [248, 376] width 88 height 21
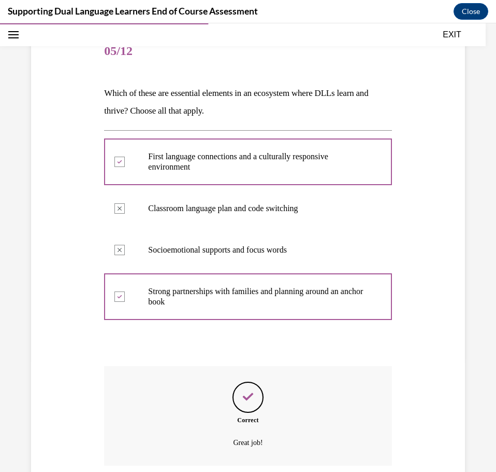
scroll to position [197, 0]
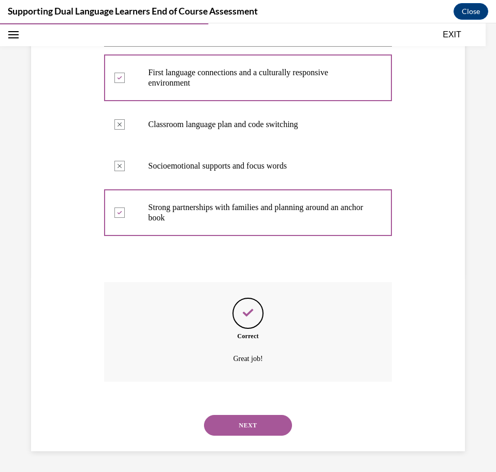
click at [263, 430] on button "NEXT" at bounding box center [248, 425] width 88 height 21
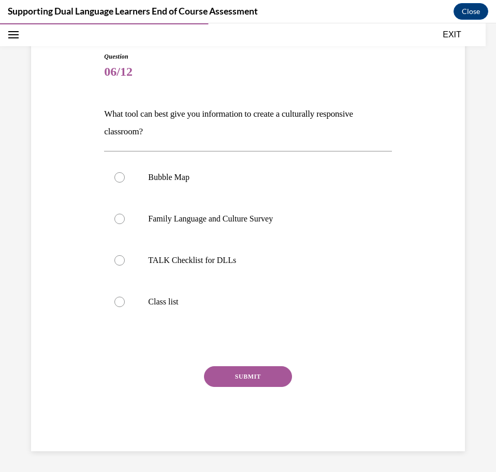
scroll to position [92, 0]
click at [188, 259] on p "TALK Checklist for DLLs" at bounding box center [257, 260] width 218 height 10
click at [125, 259] on input "TALK Checklist for DLLs" at bounding box center [120, 260] width 10 height 10
radio input "true"
click at [227, 377] on button "SUBMIT" at bounding box center [248, 376] width 88 height 21
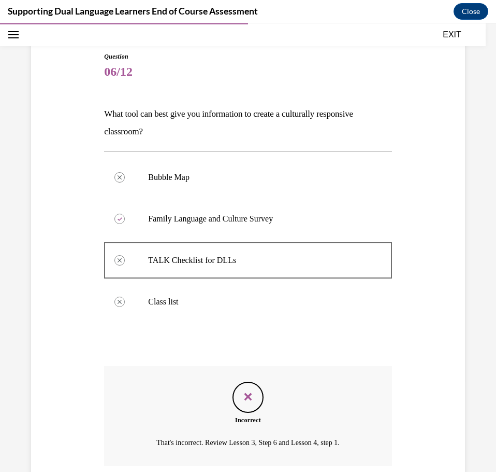
scroll to position [176, 0]
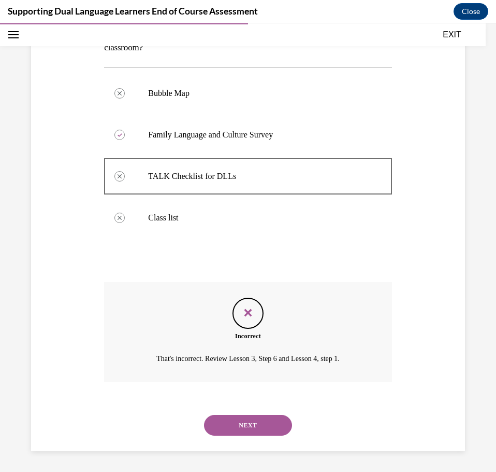
click at [250, 425] on button "NEXT" at bounding box center [248, 425] width 88 height 21
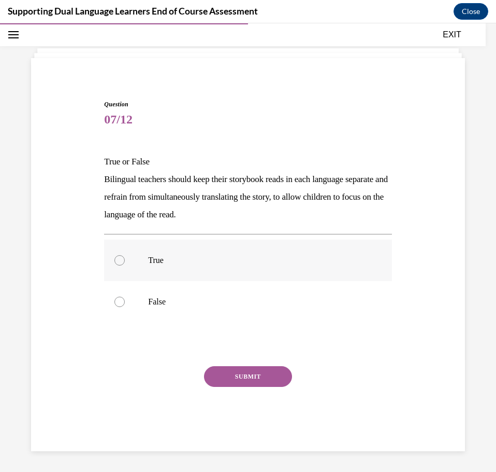
click at [122, 266] on label "True" at bounding box center [248, 259] width 288 height 41
click at [122, 265] on input "True" at bounding box center [120, 260] width 10 height 10
radio input "true"
click at [233, 385] on button "SUBMIT" at bounding box center [248, 376] width 88 height 21
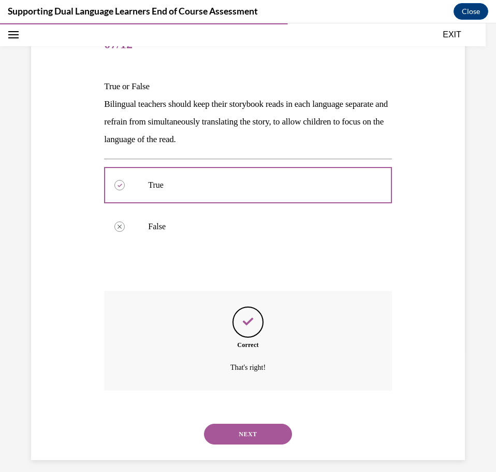
scroll to position [129, 0]
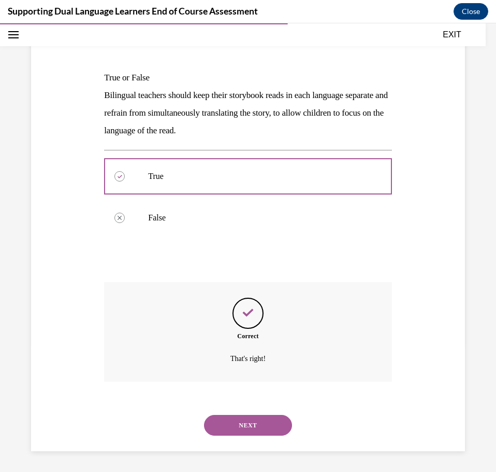
click at [244, 427] on button "NEXT" at bounding box center [248, 425] width 88 height 21
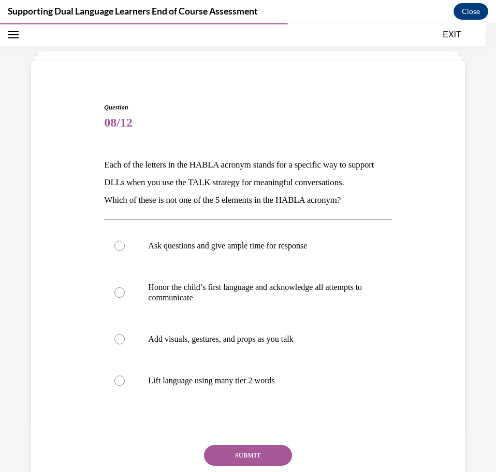
scroll to position [53, 0]
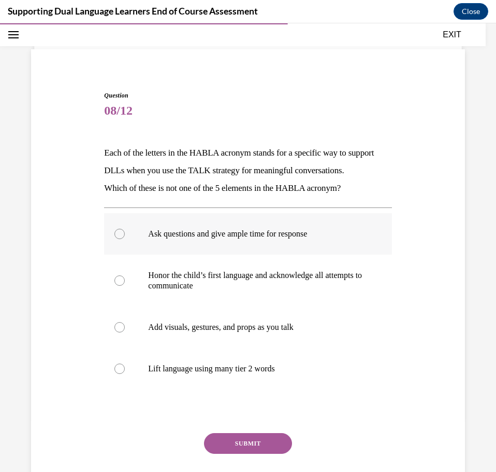
click at [118, 239] on div at bounding box center [120, 234] width 10 height 10
click at [118, 239] on input "Ask questions and give ample time for response" at bounding box center [120, 234] width 10 height 10
radio input "true"
click at [122, 374] on div at bounding box center [120, 368] width 10 height 10
click at [122, 374] on input "Lift language using many tier 2 words" at bounding box center [120, 368] width 10 height 10
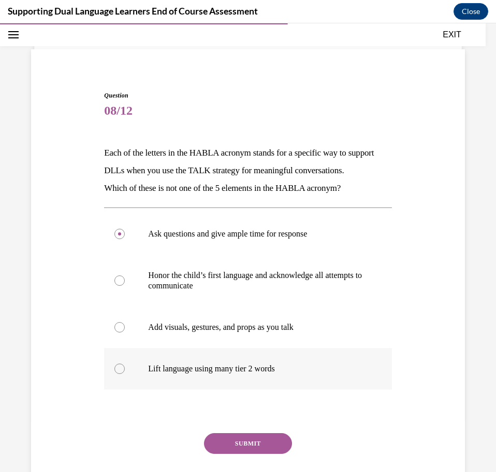
radio input "true"
click at [230, 453] on button "SUBMIT" at bounding box center [248, 443] width 88 height 21
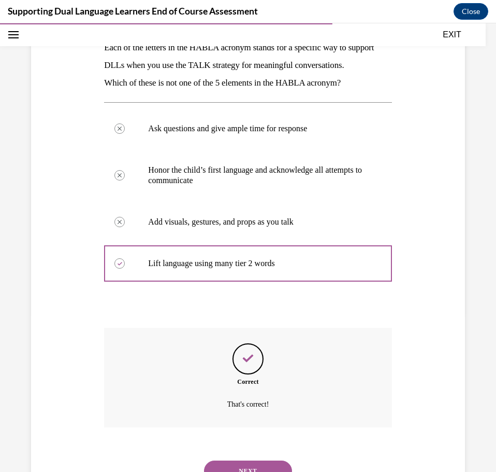
scroll to position [222, 0]
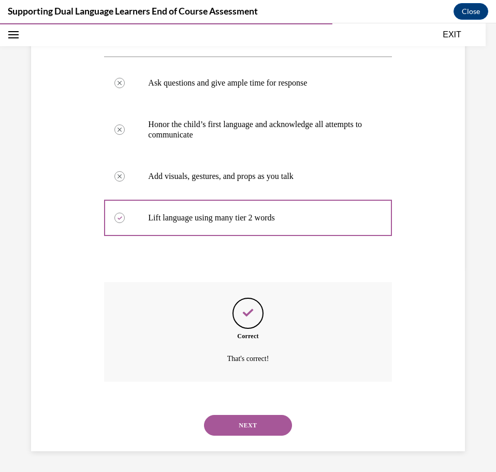
click at [248, 431] on button "NEXT" at bounding box center [248, 425] width 88 height 21
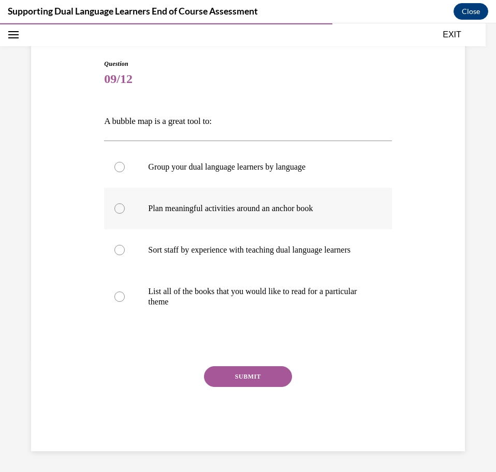
click at [151, 203] on p "Plan meaningful activities around an anchor book" at bounding box center [257, 208] width 218 height 10
click at [125, 203] on input "Plan meaningful activities around an anchor book" at bounding box center [120, 208] width 10 height 10
radio input "true"
click at [144, 299] on label "List all of the books that you would like to read for a particular theme" at bounding box center [248, 297] width 288 height 52
click at [125, 299] on input "List all of the books that you would like to read for a particular theme" at bounding box center [120, 296] width 10 height 10
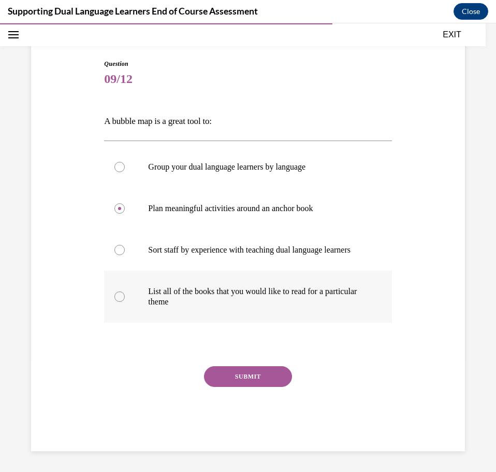
radio input "true"
click at [236, 381] on button "SUBMIT" at bounding box center [248, 376] width 88 height 21
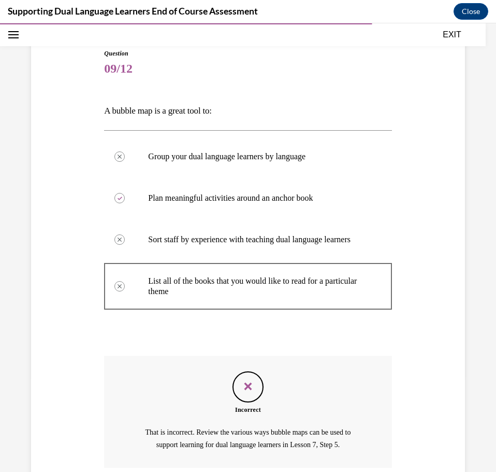
scroll to position [192, 0]
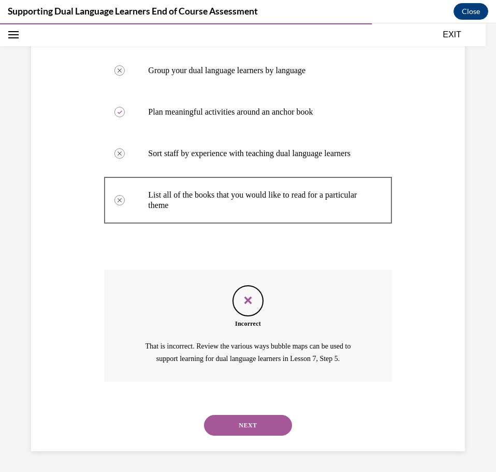
click at [234, 429] on button "NEXT" at bounding box center [248, 425] width 88 height 21
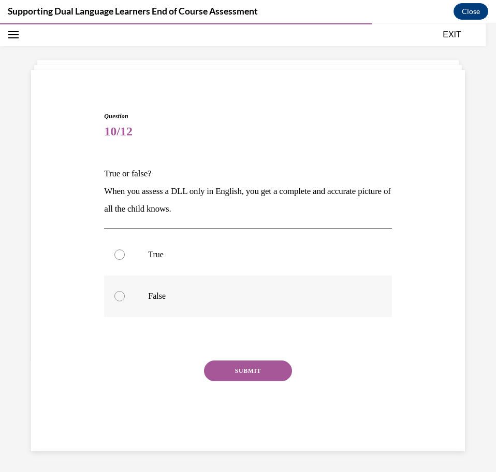
click at [119, 301] on div at bounding box center [120, 296] width 10 height 10
click at [119, 301] on input "False" at bounding box center [120, 296] width 10 height 10
radio input "true"
click at [225, 369] on button "SUBMIT" at bounding box center [248, 370] width 88 height 21
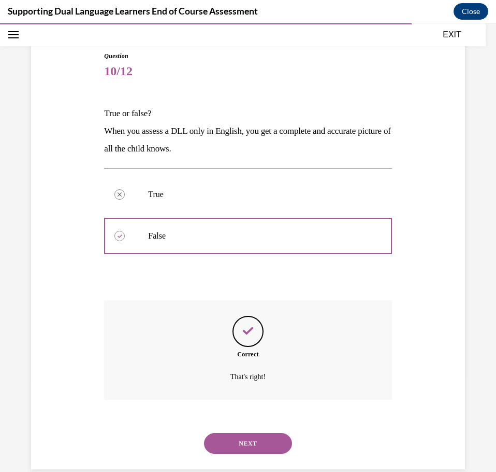
scroll to position [111, 0]
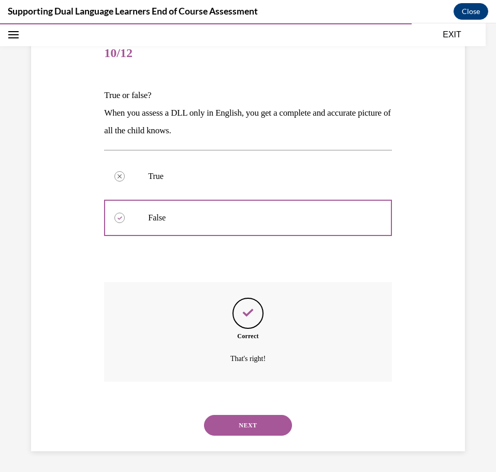
click at [254, 425] on button "NEXT" at bounding box center [248, 425] width 88 height 21
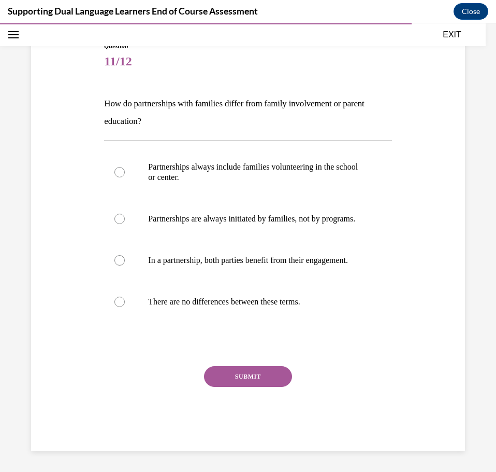
scroll to position [54, 0]
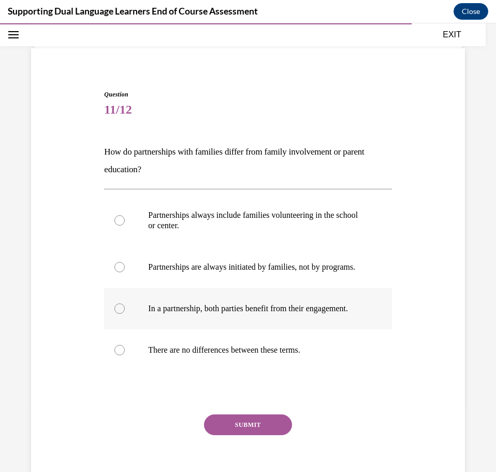
click at [159, 314] on p "In a partnership, both parties benefit from their engagement." at bounding box center [257, 308] width 218 height 10
click at [125, 314] on input "In a partnership, both parties benefit from their engagement." at bounding box center [120, 308] width 10 height 10
radio input "true"
click at [239, 435] on button "SUBMIT" at bounding box center [248, 424] width 88 height 21
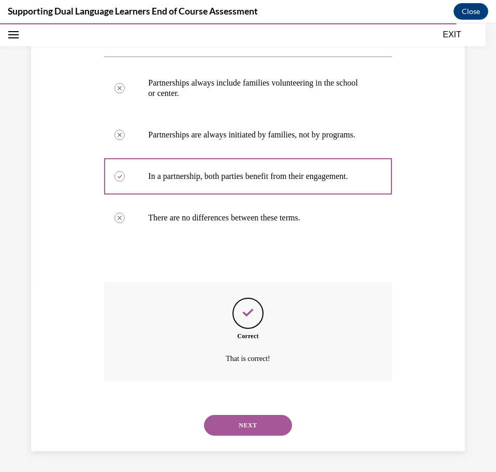
click at [239, 434] on button "NEXT" at bounding box center [248, 425] width 88 height 21
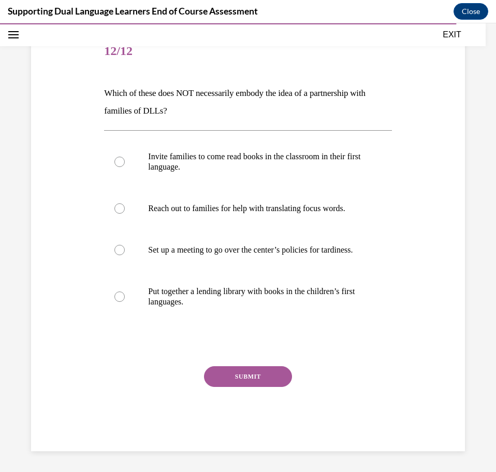
scroll to position [116, 0]
click at [176, 255] on p "Set up a meeting to go over the center’s policies for tardiness." at bounding box center [257, 250] width 218 height 10
click at [125, 255] on input "Set up a meeting to go over the center’s policies for tardiness." at bounding box center [120, 250] width 10 height 10
radio input "true"
click at [236, 387] on button "SUBMIT" at bounding box center [248, 376] width 88 height 21
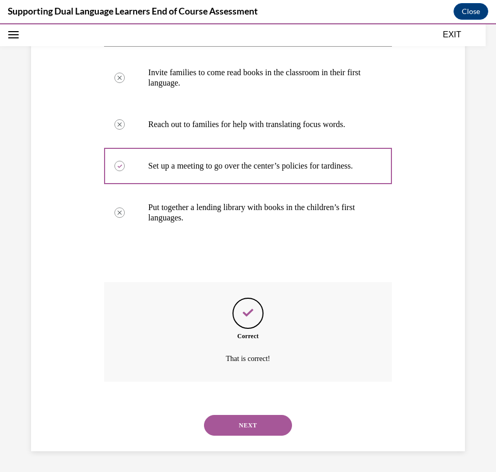
click at [246, 428] on button "NEXT" at bounding box center [248, 425] width 88 height 21
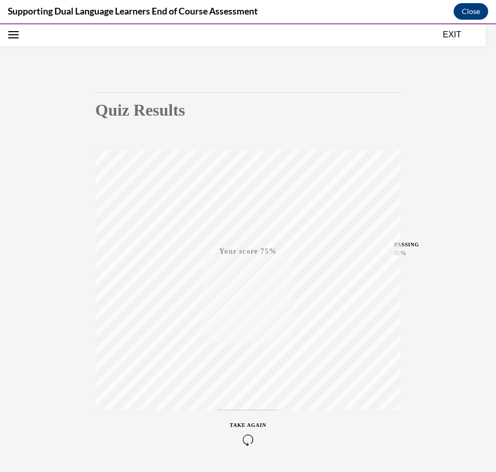
click at [239, 436] on icon "button" at bounding box center [248, 439] width 37 height 11
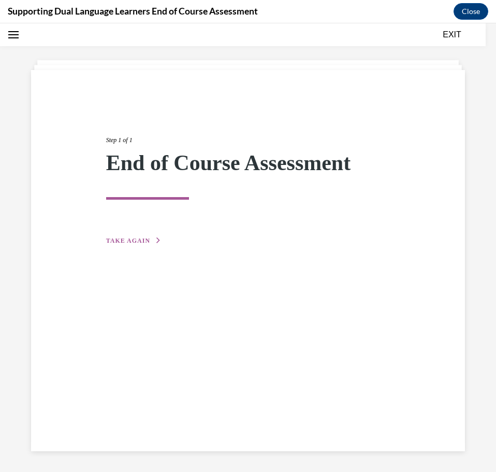
click at [145, 242] on span "TAKE AGAIN" at bounding box center [128, 240] width 44 height 7
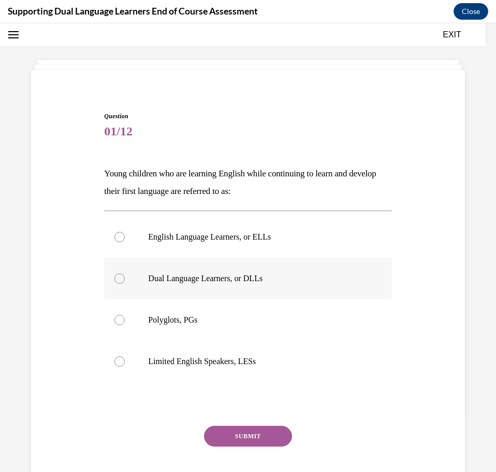
click at [204, 276] on p "Dual Language Learners, or DLLs" at bounding box center [257, 278] width 218 height 10
click at [125, 276] on input "Dual Language Learners, or DLLs" at bounding box center [120, 278] width 10 height 10
radio input "true"
click at [240, 436] on button "SUBMIT" at bounding box center [248, 435] width 88 height 21
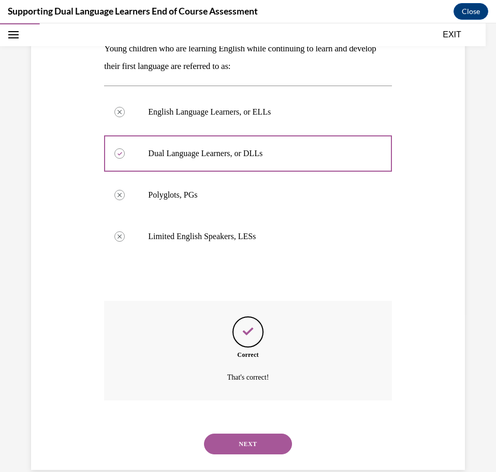
scroll to position [176, 0]
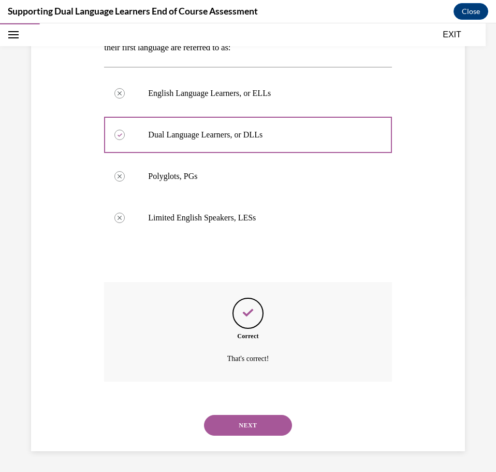
click at [255, 418] on button "NEXT" at bounding box center [248, 425] width 88 height 21
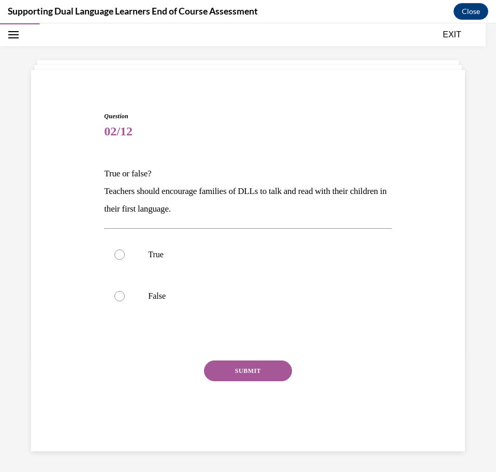
scroll to position [33, 0]
click at [121, 253] on div at bounding box center [120, 254] width 10 height 10
click at [121, 253] on input "True" at bounding box center [120, 254] width 10 height 10
radio input "true"
click at [267, 369] on button "SUBMIT" at bounding box center [248, 370] width 88 height 21
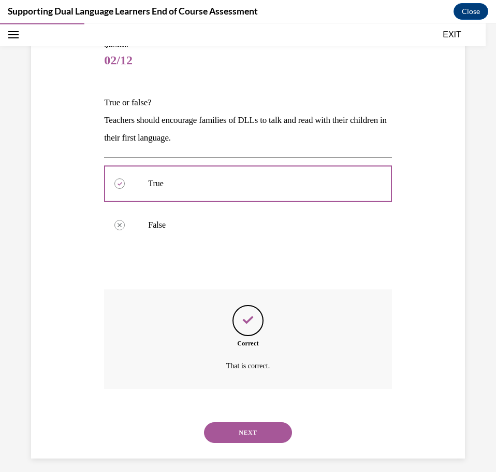
scroll to position [111, 0]
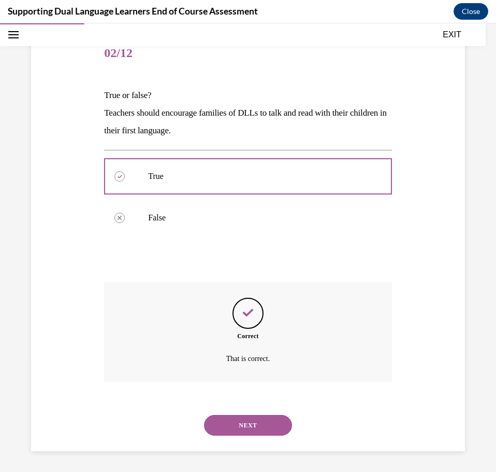
click at [248, 426] on button "NEXT" at bounding box center [248, 425] width 88 height 21
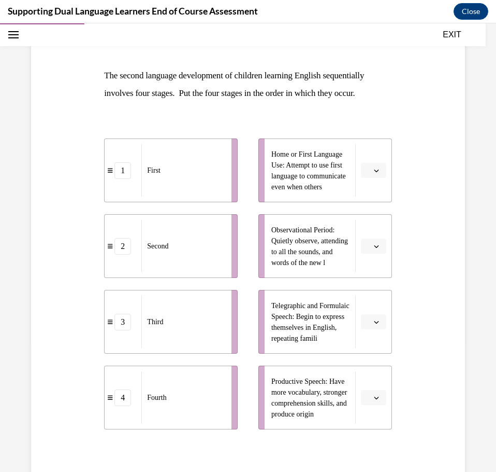
scroll to position [158, 0]
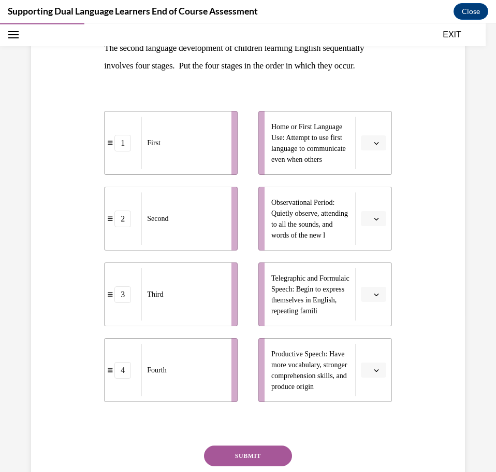
click at [367, 369] on span "Please select an option" at bounding box center [369, 370] width 4 height 10
click at [364, 307] on span "2" at bounding box center [363, 305] width 4 height 8
click at [368, 365] on button "2" at bounding box center [373, 370] width 25 height 16
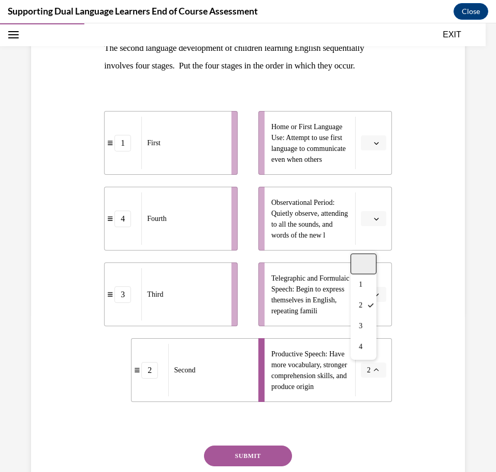
click at [370, 263] on div at bounding box center [364, 263] width 26 height 21
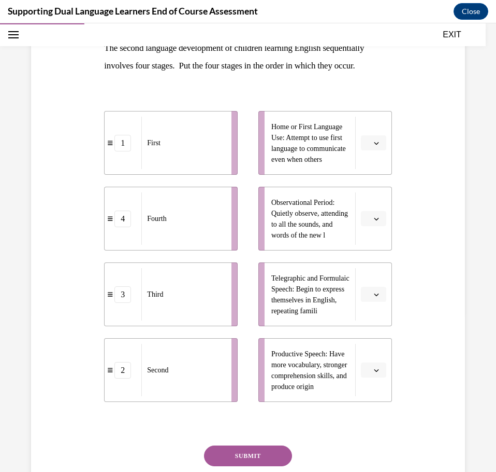
click at [367, 366] on span "Please select an option" at bounding box center [369, 370] width 4 height 10
click at [372, 343] on div "4" at bounding box center [366, 346] width 26 height 21
click at [374, 293] on icon "button" at bounding box center [376, 294] width 5 height 5
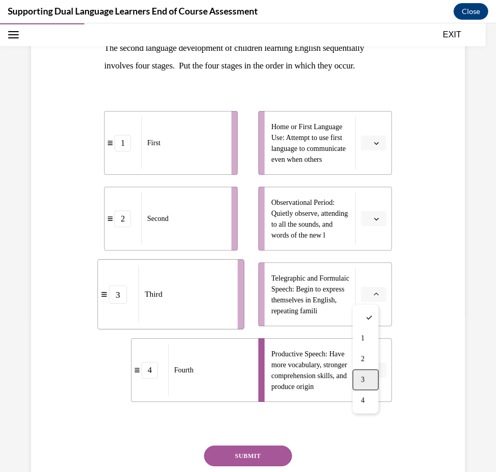
click at [372, 377] on div "3" at bounding box center [366, 379] width 26 height 21
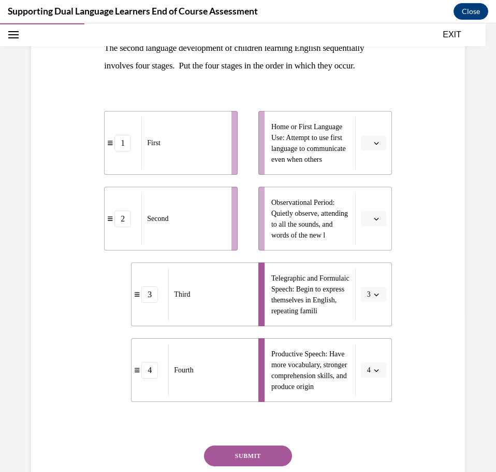
click at [376, 217] on button "button" at bounding box center [373, 219] width 25 height 16
click at [375, 258] on div "1" at bounding box center [366, 262] width 26 height 21
click at [374, 141] on icon "button" at bounding box center [376, 142] width 5 height 5
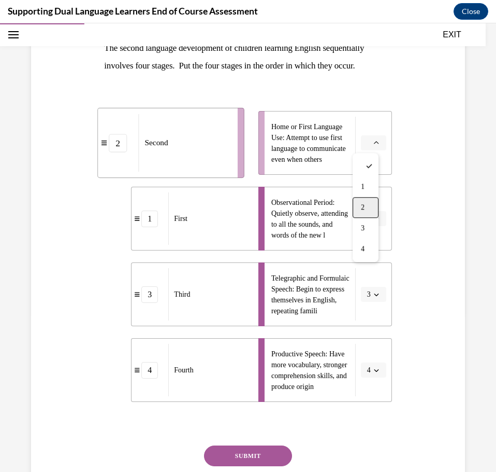
click at [370, 200] on div "2" at bounding box center [366, 207] width 26 height 21
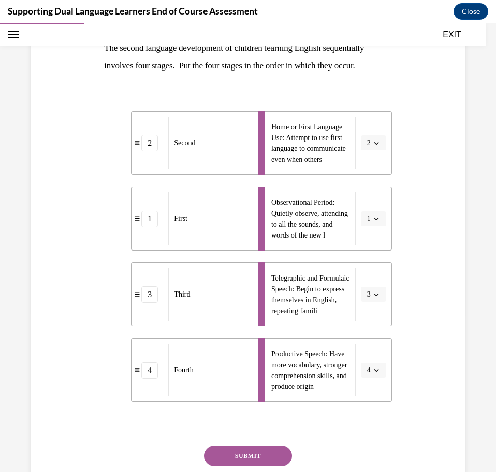
click at [269, 452] on button "SUBMIT" at bounding box center [248, 455] width 88 height 21
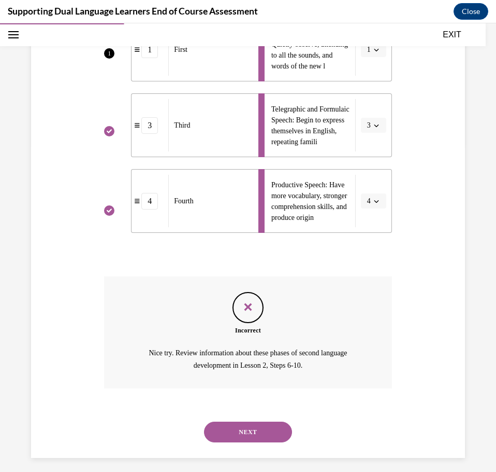
scroll to position [334, 0]
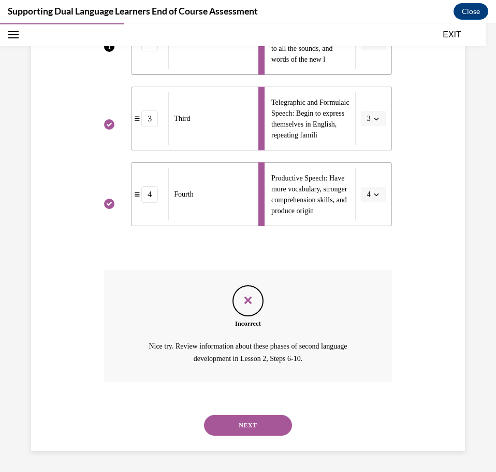
click at [268, 427] on button "NEXT" at bounding box center [248, 425] width 88 height 21
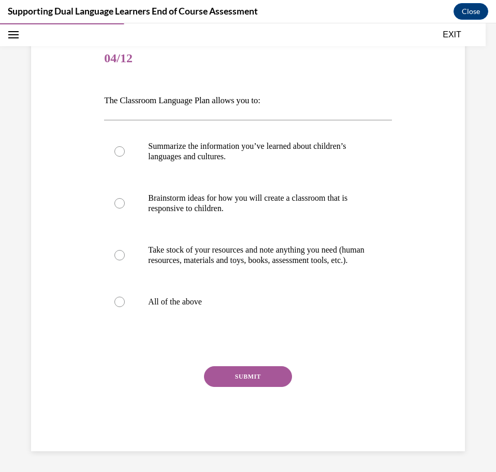
scroll to position [116, 0]
click at [162, 298] on p "All of the above" at bounding box center [257, 301] width 218 height 10
click at [125, 298] on input "All of the above" at bounding box center [120, 301] width 10 height 10
radio input "true"
click at [223, 372] on button "SUBMIT" at bounding box center [248, 376] width 88 height 21
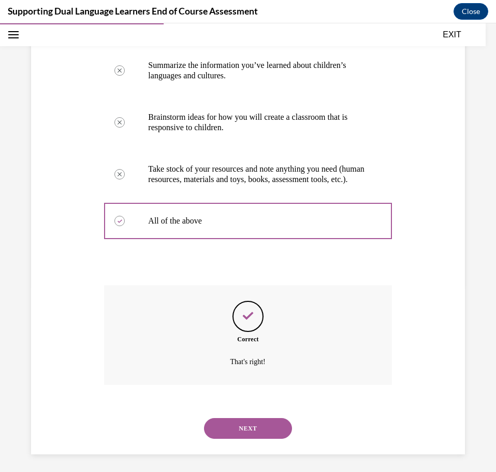
scroll to position [200, 0]
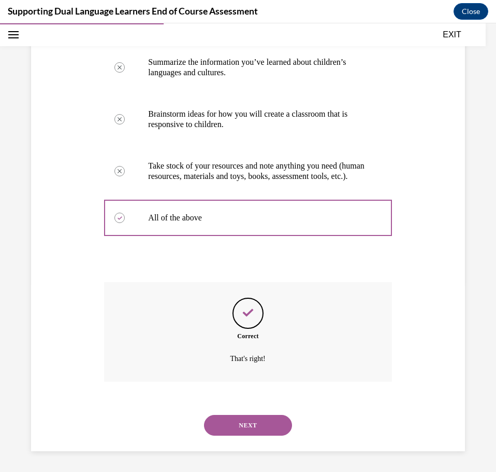
click at [254, 417] on button "NEXT" at bounding box center [248, 425] width 88 height 21
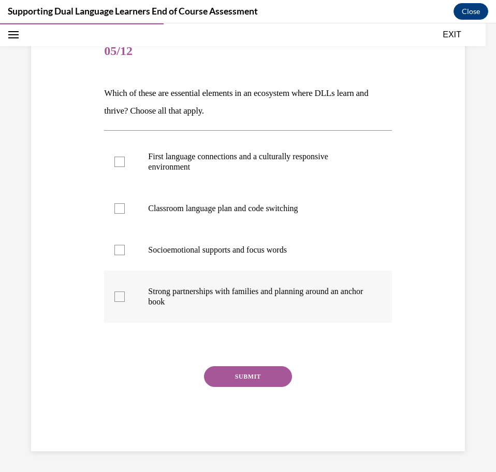
click at [126, 301] on label "Strong partnerships with families and planning around an anchor book" at bounding box center [248, 297] width 288 height 52
click at [125, 301] on input "Strong partnerships with families and planning around an anchor book" at bounding box center [120, 296] width 10 height 10
checkbox input "true"
click at [116, 159] on div at bounding box center [120, 162] width 10 height 10
click at [116, 159] on input "First language connections and a culturally responsive environment" at bounding box center [120, 162] width 10 height 10
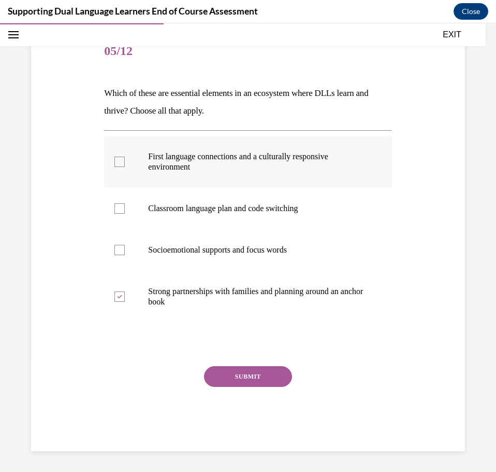
checkbox input "true"
click at [251, 371] on button "SUBMIT" at bounding box center [248, 376] width 88 height 21
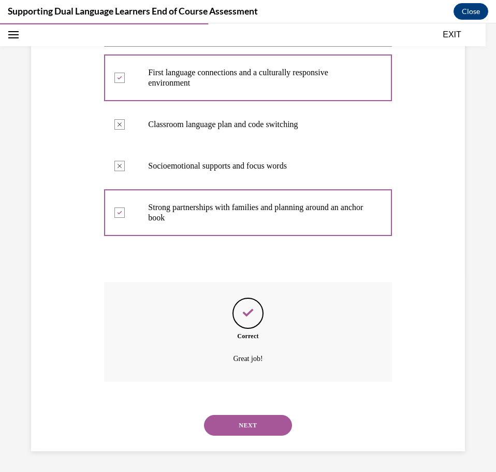
click at [255, 421] on button "NEXT" at bounding box center [248, 425] width 88 height 21
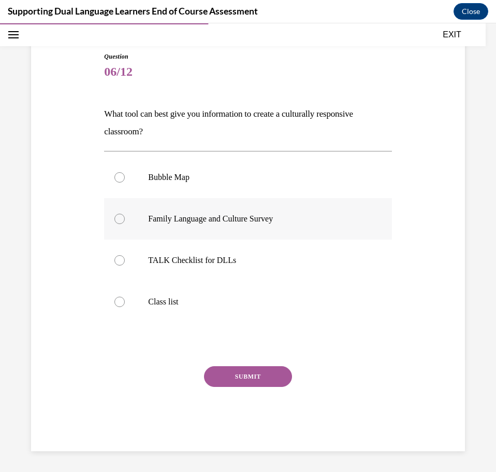
click at [109, 220] on label "Family Language and Culture Survey" at bounding box center [248, 218] width 288 height 41
click at [115, 220] on input "Family Language and Culture Survey" at bounding box center [120, 219] width 10 height 10
radio input "true"
click at [250, 381] on button "SUBMIT" at bounding box center [248, 376] width 88 height 21
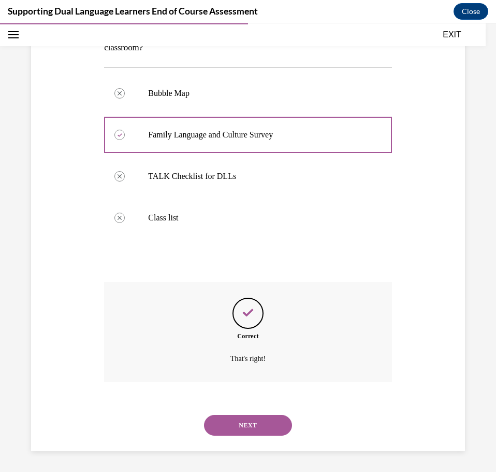
click at [259, 421] on button "NEXT" at bounding box center [248, 425] width 88 height 21
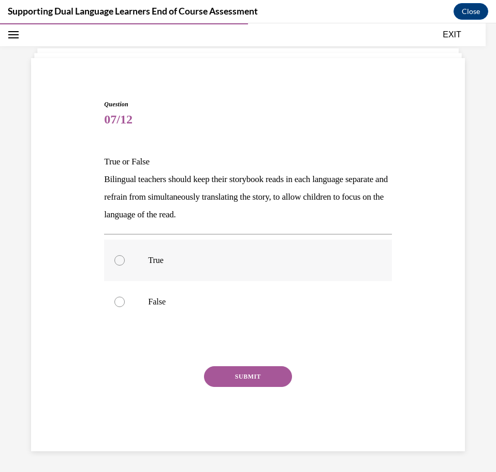
click at [119, 259] on div at bounding box center [120, 260] width 10 height 10
click at [119, 259] on input "True" at bounding box center [120, 260] width 10 height 10
radio input "true"
click at [244, 382] on button "SUBMIT" at bounding box center [248, 376] width 88 height 21
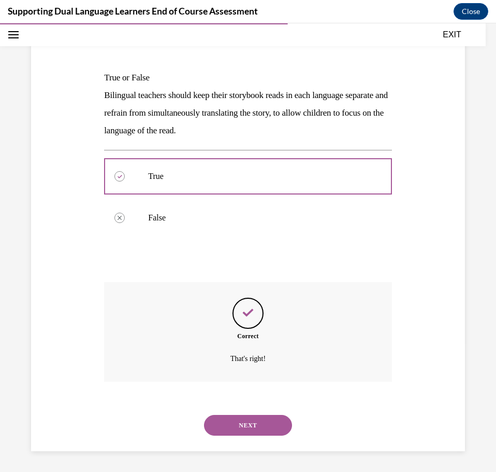
click at [245, 431] on button "NEXT" at bounding box center [248, 425] width 88 height 21
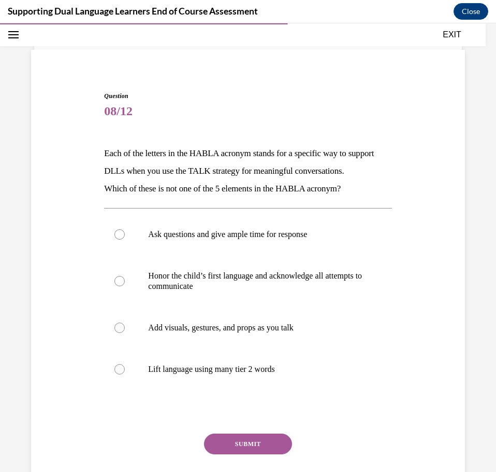
scroll to position [53, 0]
click at [117, 374] on div at bounding box center [120, 368] width 10 height 10
click at [117, 374] on input "Lift language using many tier 2 words" at bounding box center [120, 368] width 10 height 10
radio input "true"
click at [249, 453] on button "SUBMIT" at bounding box center [248, 443] width 88 height 21
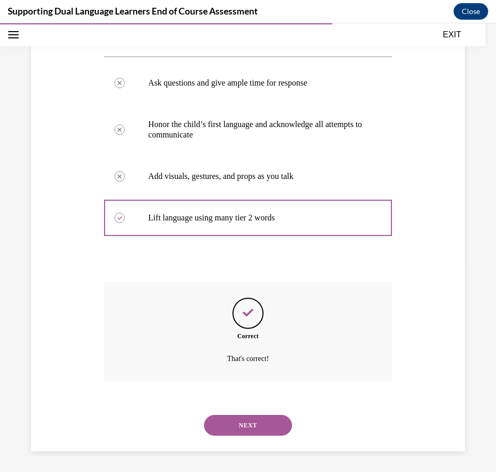
click at [252, 433] on button "NEXT" at bounding box center [248, 425] width 88 height 21
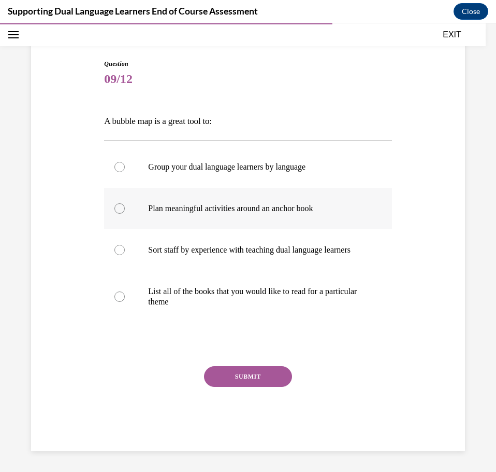
click at [125, 201] on label "Plan meaningful activities around an anchor book" at bounding box center [248, 208] width 288 height 41
click at [125, 203] on input "Plan meaningful activities around an anchor book" at bounding box center [120, 208] width 10 height 10
radio input "true"
click at [241, 377] on button "SUBMIT" at bounding box center [248, 376] width 88 height 21
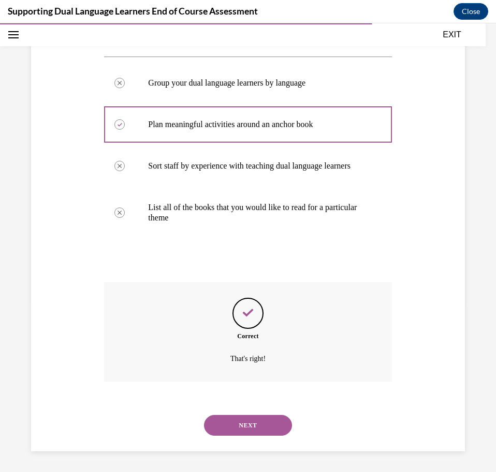
click at [248, 433] on button "NEXT" at bounding box center [248, 425] width 88 height 21
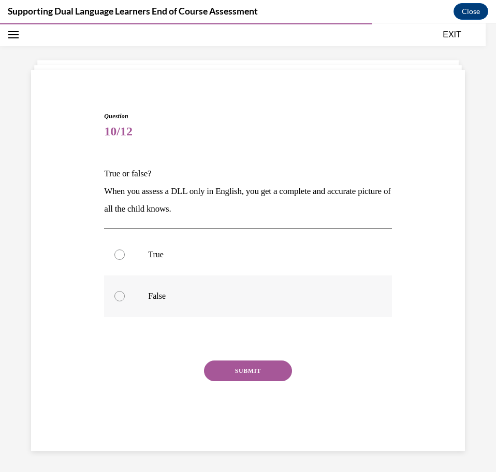
click at [138, 301] on label "False" at bounding box center [248, 295] width 288 height 41
click at [125, 301] on input "False" at bounding box center [120, 296] width 10 height 10
radio input "true"
click at [247, 374] on button "SUBMIT" at bounding box center [248, 370] width 88 height 21
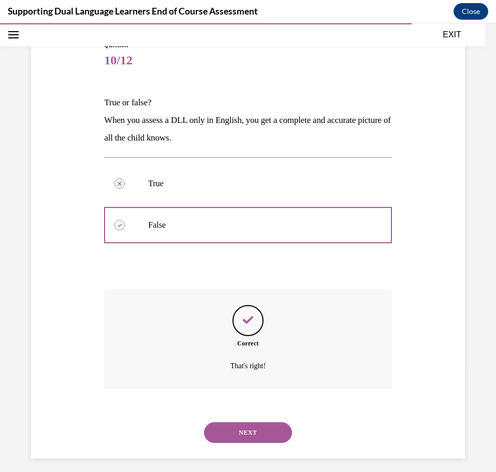
scroll to position [111, 0]
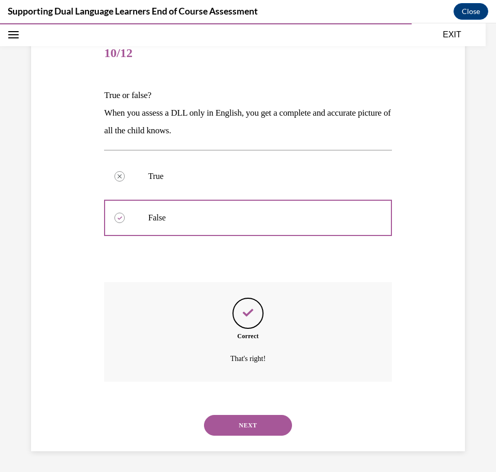
click at [241, 429] on button "NEXT" at bounding box center [248, 425] width 88 height 21
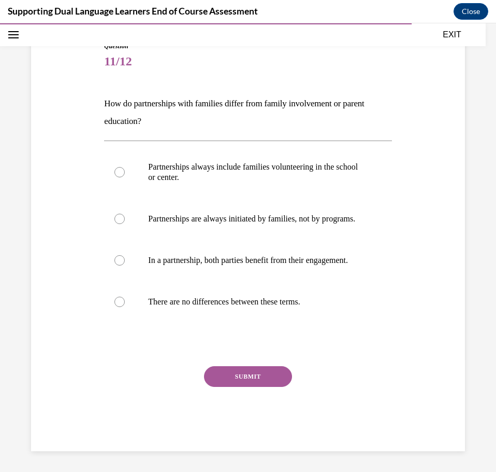
scroll to position [54, 0]
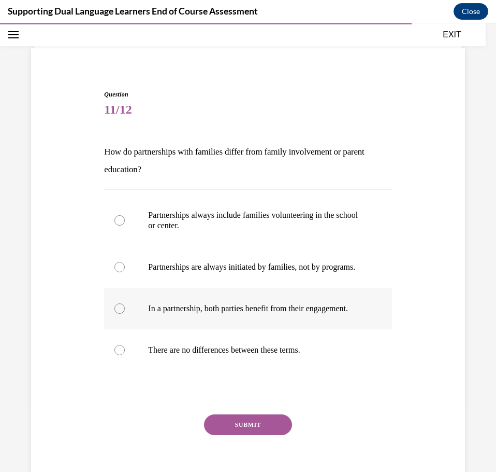
click at [160, 314] on p "In a partnership, both parties benefit from their engagement." at bounding box center [257, 308] width 218 height 10
click at [125, 314] on input "In a partnership, both parties benefit from their engagement." at bounding box center [120, 308] width 10 height 10
radio input "true"
click at [240, 435] on button "SUBMIT" at bounding box center [248, 424] width 88 height 21
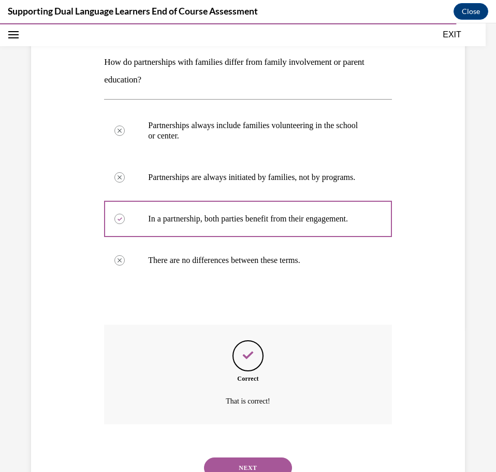
scroll to position [207, 0]
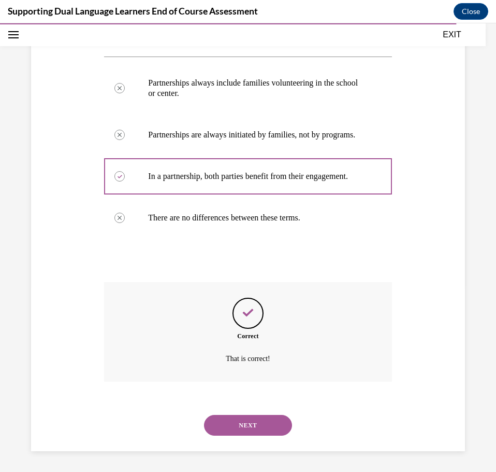
click at [246, 429] on button "NEXT" at bounding box center [248, 425] width 88 height 21
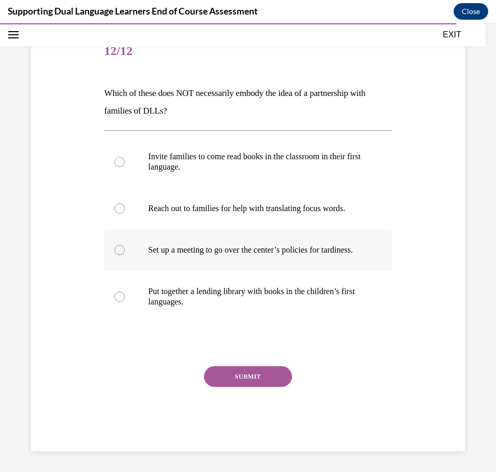
click at [132, 266] on label "Set up a meeting to go over the center’s policies for tardiness." at bounding box center [248, 249] width 288 height 41
click at [125, 255] on input "Set up a meeting to go over the center’s policies for tardiness." at bounding box center [120, 250] width 10 height 10
radio input "true"
click at [266, 387] on button "SUBMIT" at bounding box center [248, 376] width 88 height 21
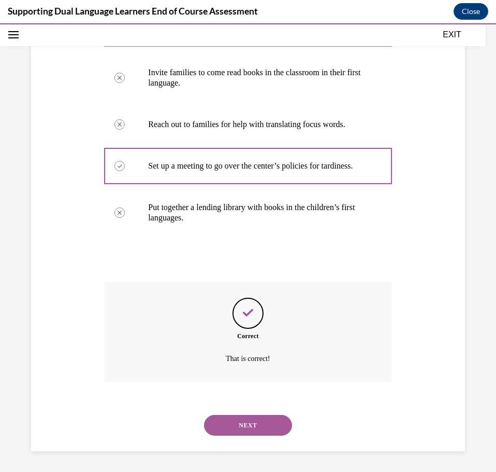
scroll to position [218, 0]
click at [243, 423] on button "NEXT" at bounding box center [248, 425] width 88 height 21
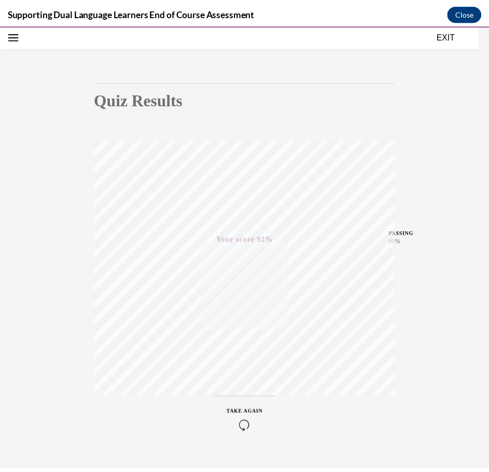
scroll to position [83, 0]
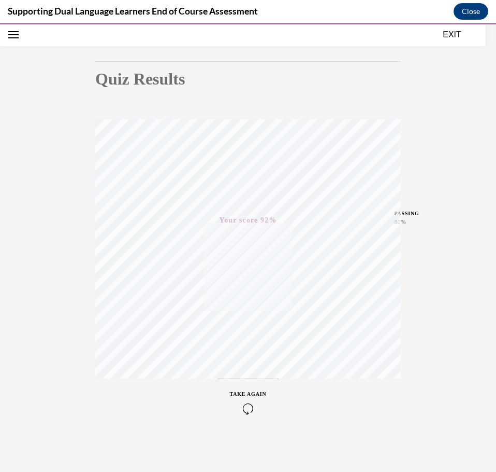
click at [453, 35] on button "EXIT" at bounding box center [452, 35] width 62 height 12
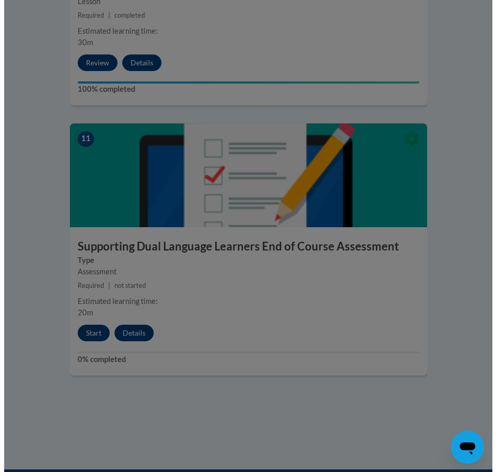
scroll to position [3014, 0]
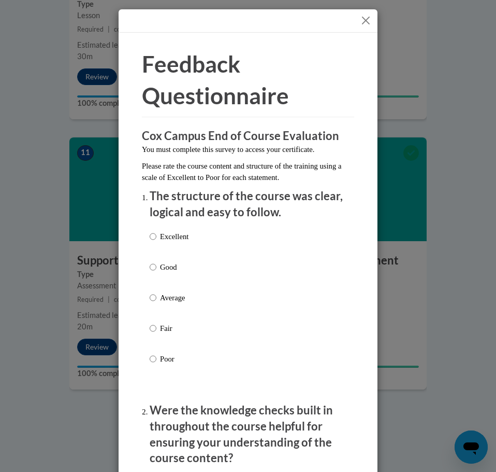
click at [154, 236] on label "Excellent" at bounding box center [169, 245] width 39 height 28
click at [154, 236] on input "Excellent" at bounding box center [153, 236] width 7 height 11
radio input "true"
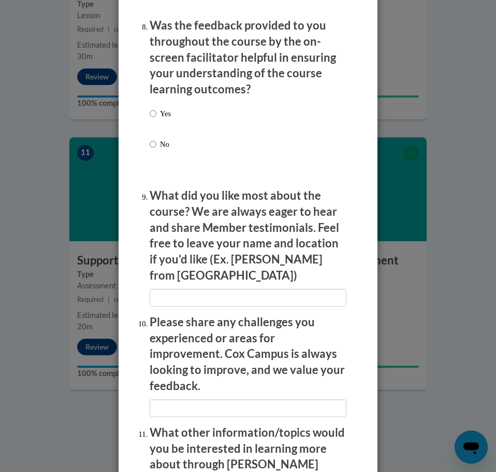
scroll to position [1985, 0]
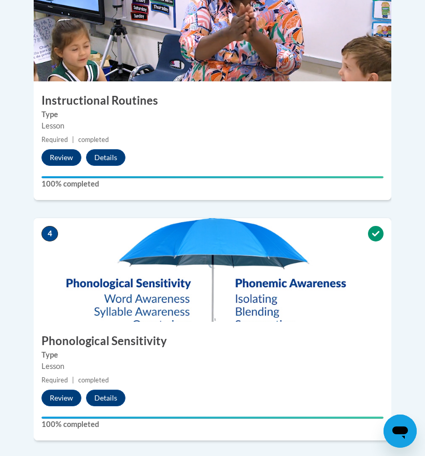
scroll to position [29, 0]
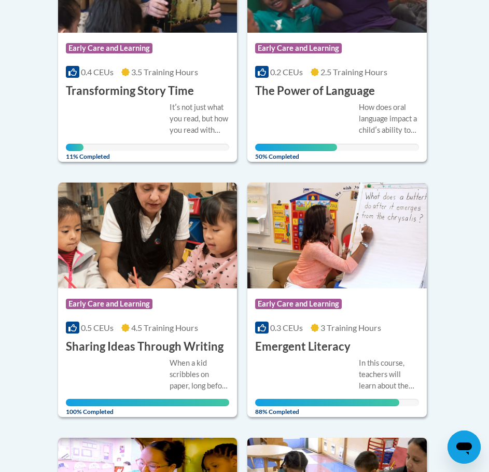
scroll to position [159, 0]
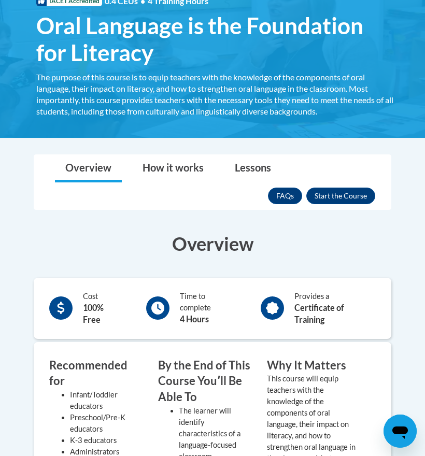
scroll to position [207, 0]
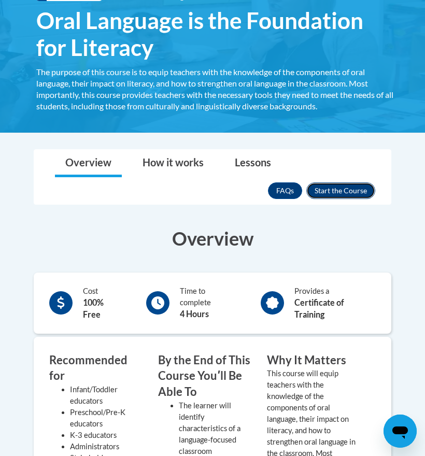
click at [328, 189] on button "Enroll" at bounding box center [340, 190] width 69 height 17
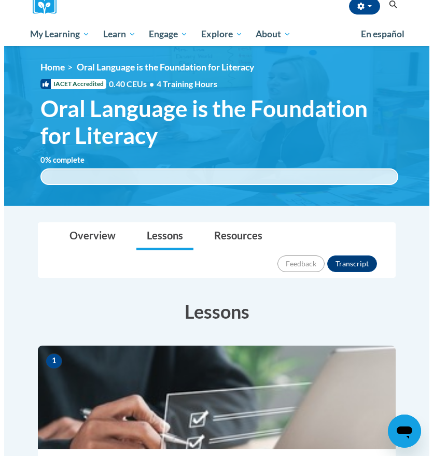
scroll to position [311, 0]
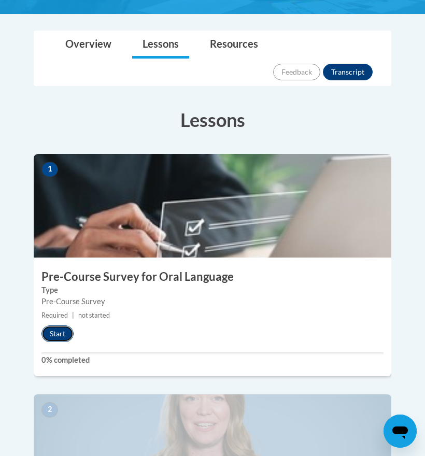
click at [61, 325] on button "Start" at bounding box center [57, 333] width 32 height 17
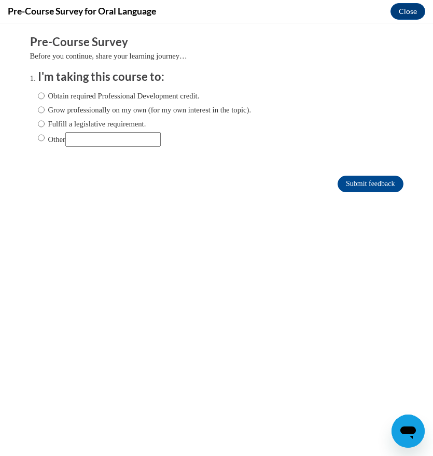
scroll to position [0, 0]
click at [60, 111] on label "Grow professionally on my own (for my own interest in the topic)." at bounding box center [145, 109] width 214 height 11
click at [45, 111] on input "Grow professionally on my own (for my own interest in the topic)." at bounding box center [41, 109] width 7 height 11
radio input "true"
click at [350, 181] on input "Submit feedback" at bounding box center [369, 184] width 65 height 17
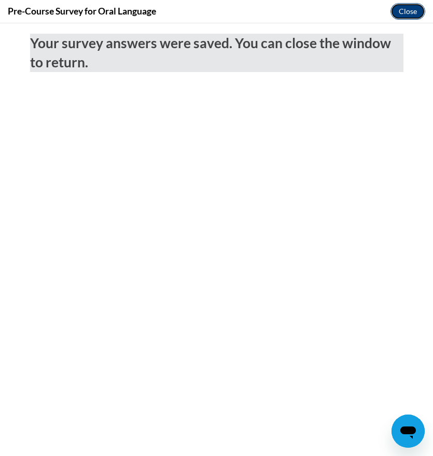
click at [398, 11] on button "Close" at bounding box center [407, 11] width 35 height 17
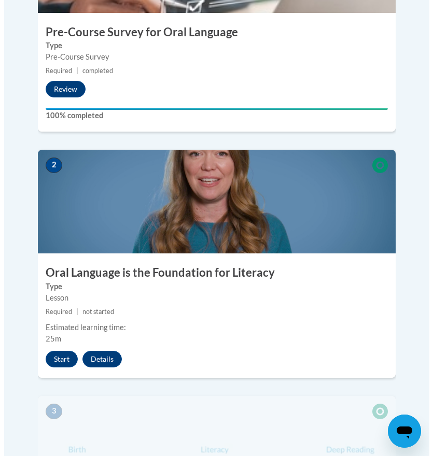
scroll to position [570, 0]
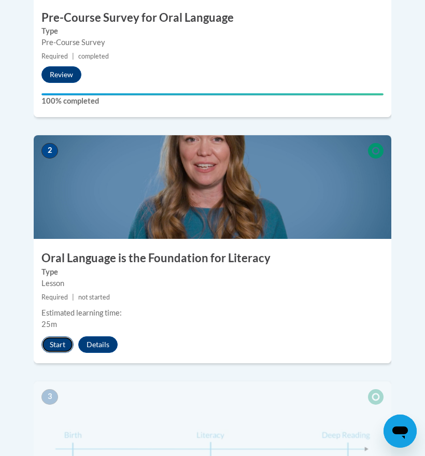
click at [65, 336] on button "Start" at bounding box center [57, 344] width 32 height 17
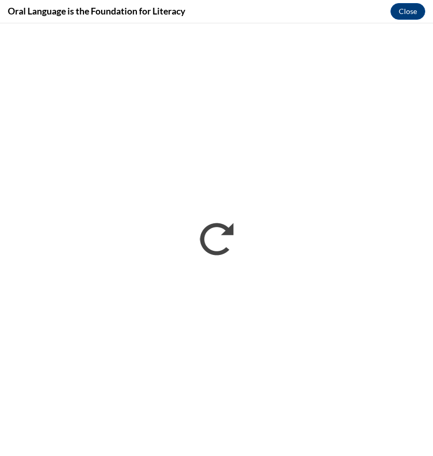
scroll to position [0, 0]
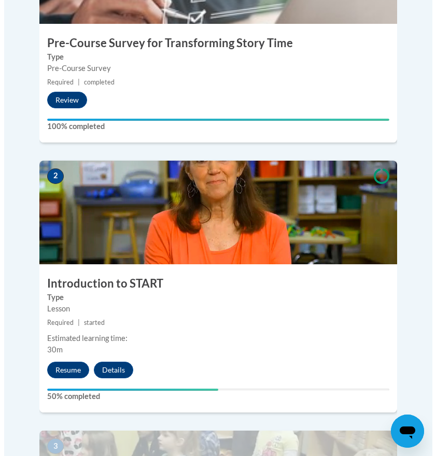
scroll to position [518, 0]
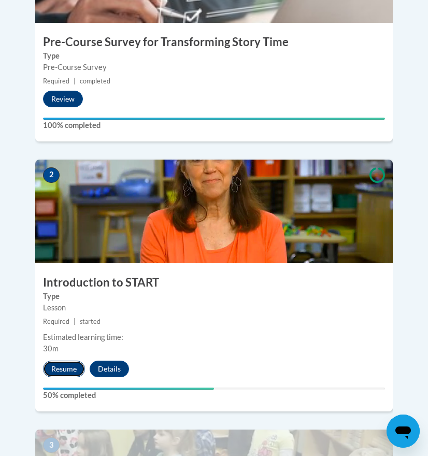
click at [69, 361] on button "Resume" at bounding box center [64, 369] width 42 height 17
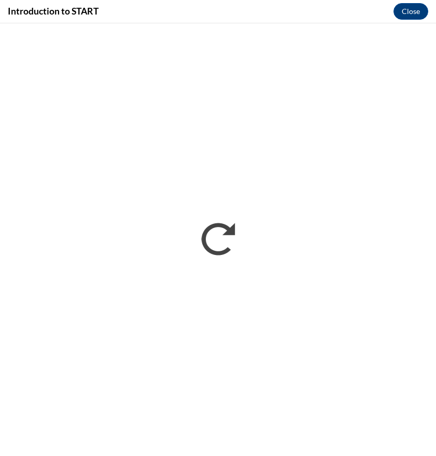
scroll to position [0, 0]
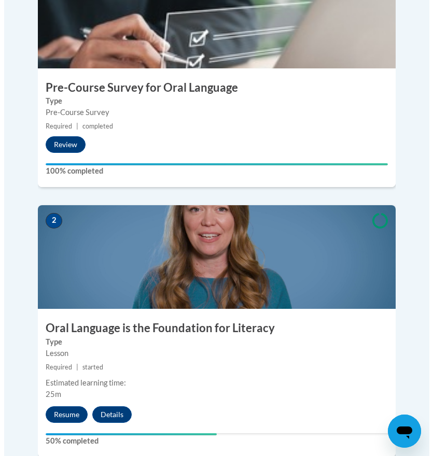
scroll to position [518, 0]
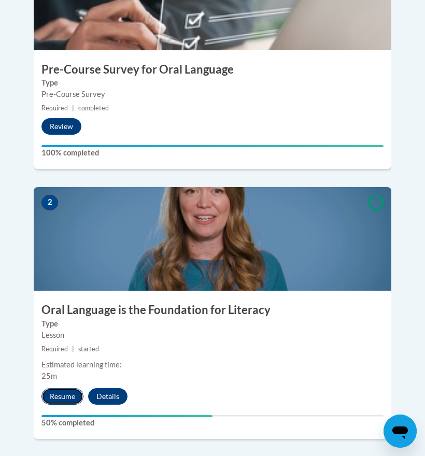
click at [66, 388] on button "Resume" at bounding box center [62, 396] width 42 height 17
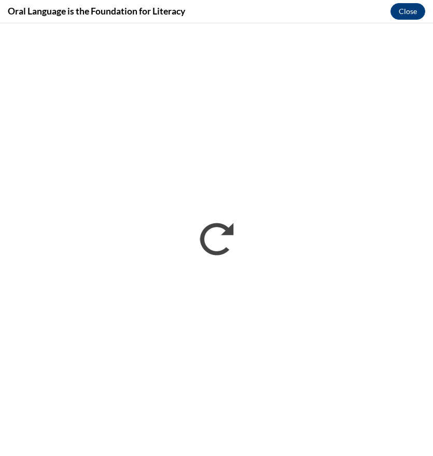
scroll to position [0, 0]
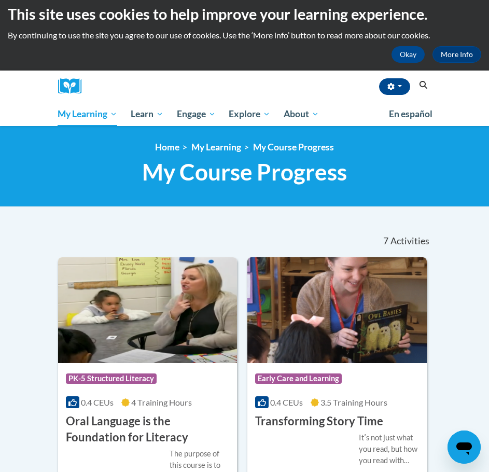
scroll to position [3, 0]
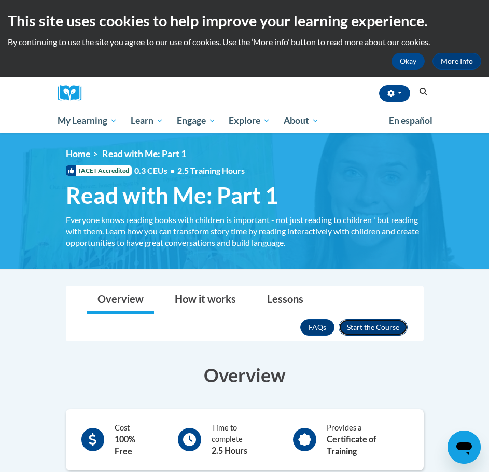
click at [364, 323] on button "Enroll" at bounding box center [372, 327] width 69 height 17
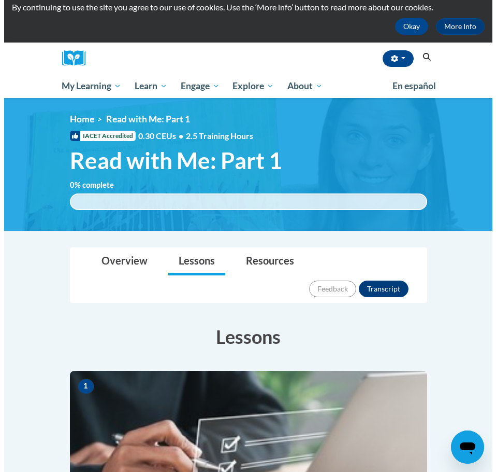
scroll to position [155, 0]
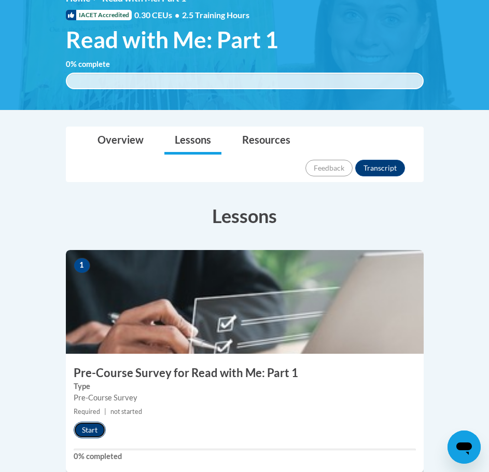
click at [93, 421] on button "Start" at bounding box center [90, 429] width 32 height 17
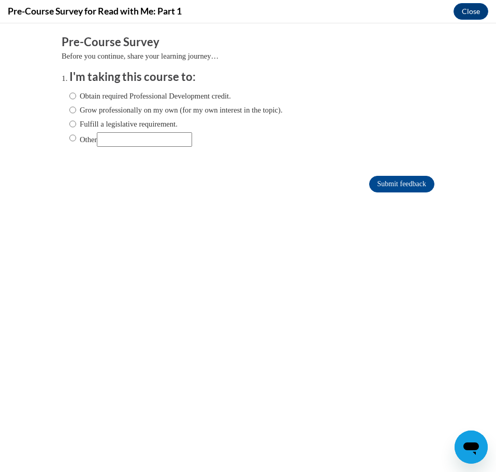
scroll to position [0, 0]
click at [124, 108] on label "Grow professionally on my own (for my own interest in the topic)." at bounding box center [176, 109] width 214 height 11
click at [76, 108] on input "Grow professionally on my own (for my own interest in the topic)." at bounding box center [72, 109] width 7 height 11
radio input "true"
click at [390, 186] on input "Submit feedback" at bounding box center [401, 184] width 65 height 17
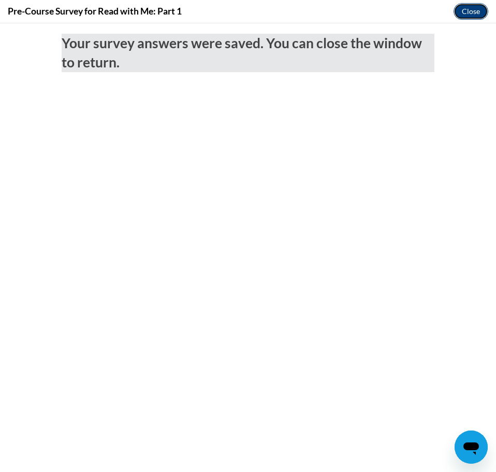
click at [461, 6] on button "Close" at bounding box center [471, 11] width 35 height 17
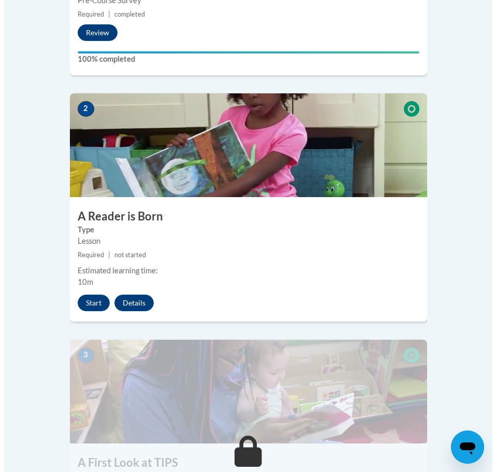
scroll to position [570, 0]
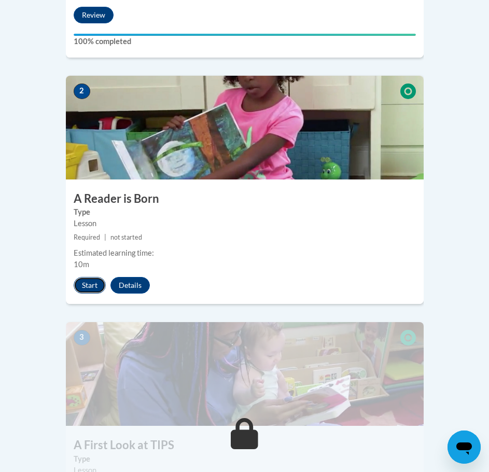
click at [95, 277] on button "Start" at bounding box center [90, 285] width 32 height 17
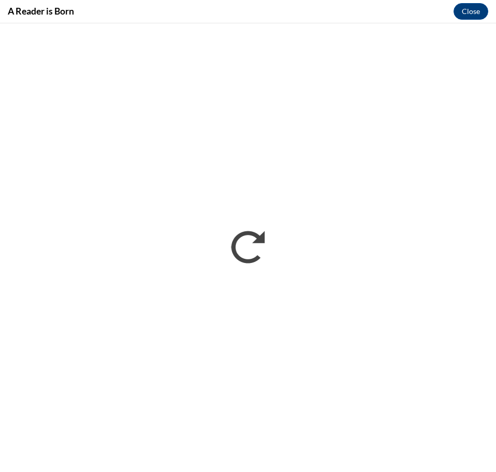
scroll to position [0, 0]
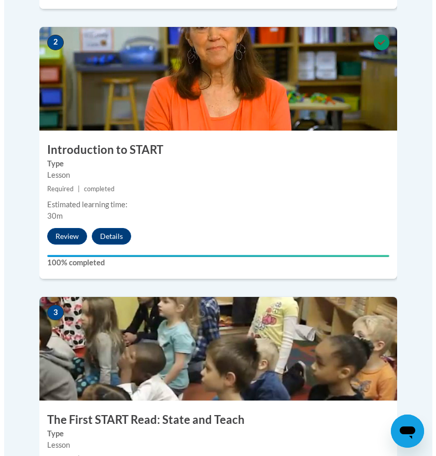
scroll to position [726, 0]
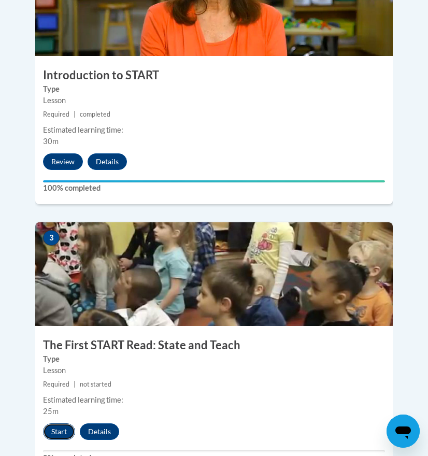
click at [61, 423] on button "Start" at bounding box center [59, 431] width 32 height 17
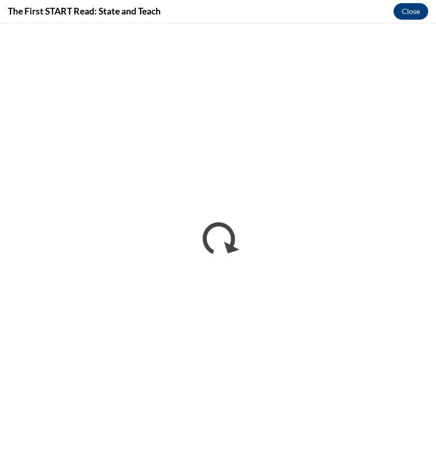
scroll to position [0, 0]
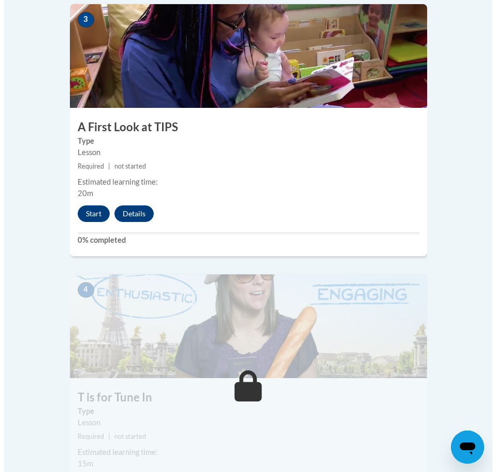
scroll to position [985, 0]
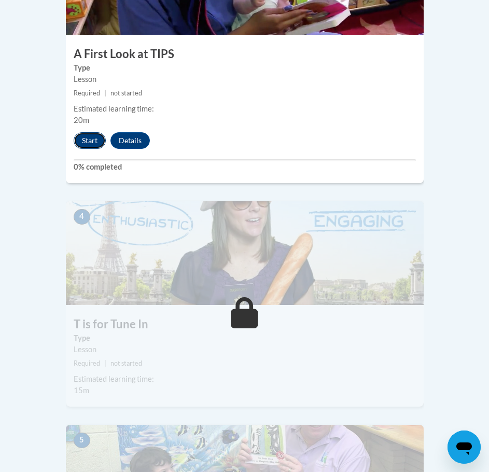
click at [82, 132] on button "Start" at bounding box center [90, 140] width 32 height 17
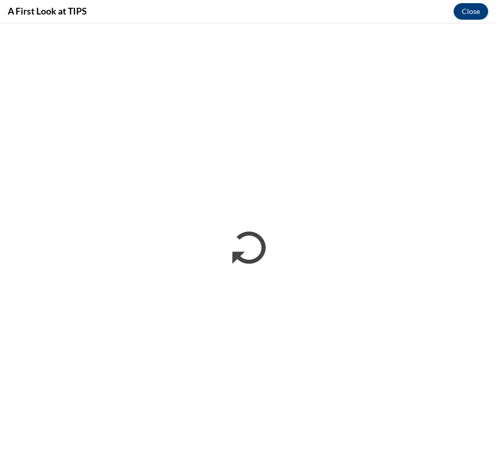
scroll to position [0, 0]
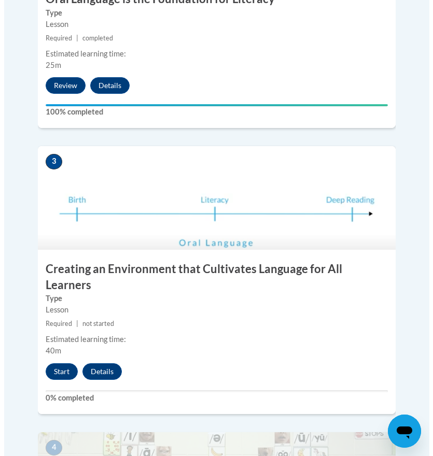
scroll to position [881, 0]
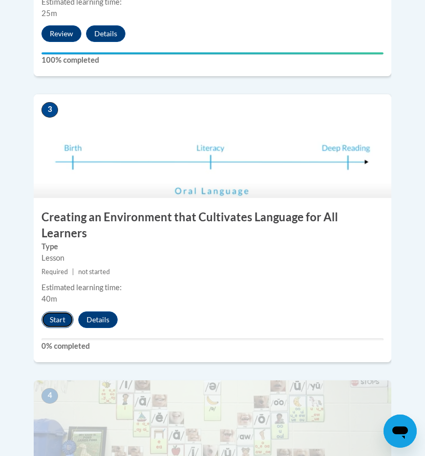
click at [58, 311] on button "Start" at bounding box center [57, 319] width 32 height 17
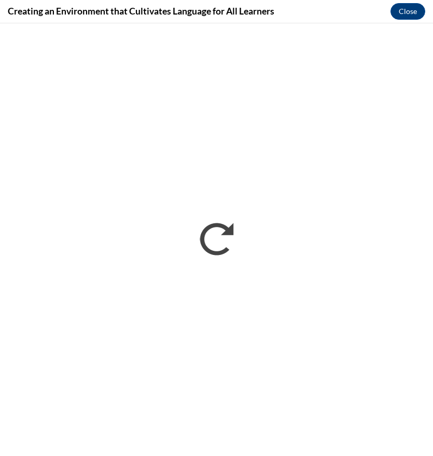
scroll to position [0, 0]
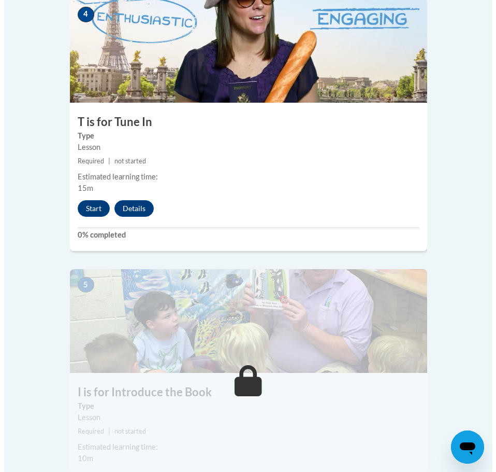
scroll to position [1244, 0]
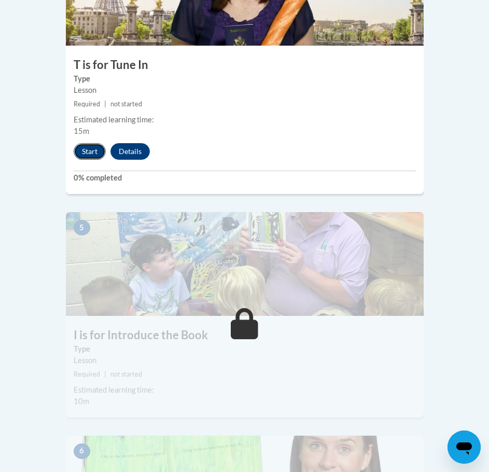
click at [94, 143] on button "Start" at bounding box center [90, 151] width 32 height 17
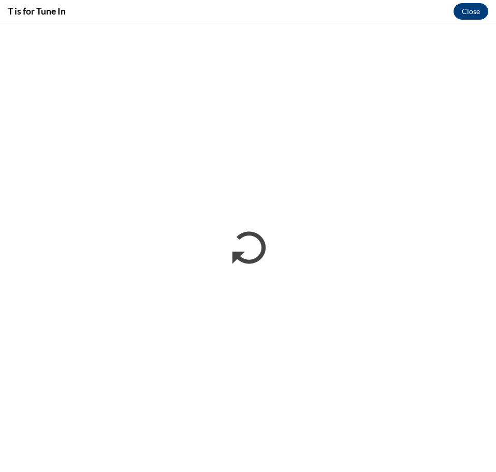
scroll to position [0, 0]
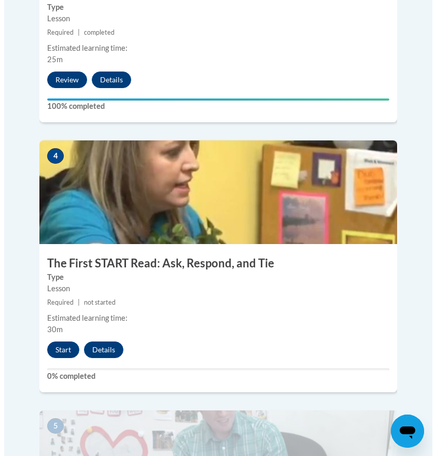
scroll to position [1140, 0]
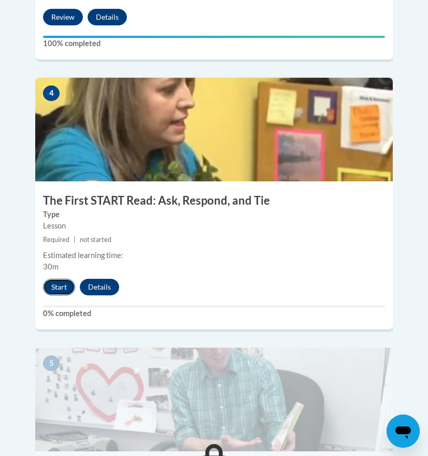
click at [60, 279] on button "Start" at bounding box center [59, 287] width 32 height 17
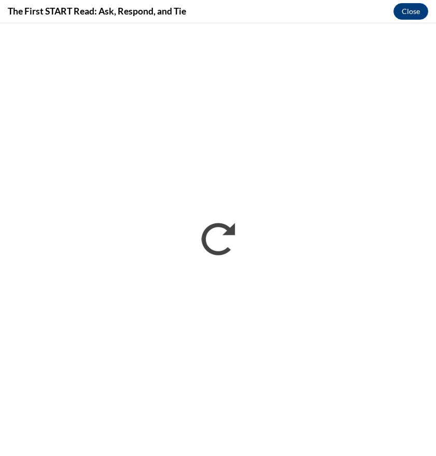
scroll to position [0, 0]
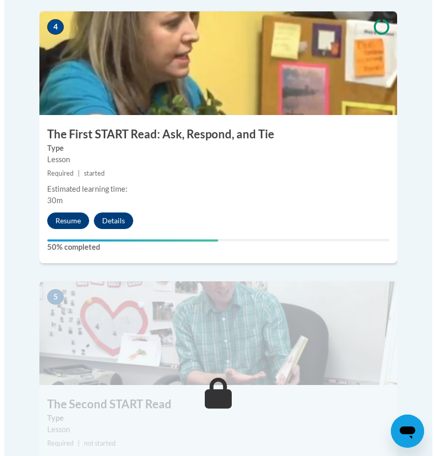
scroll to position [1244, 0]
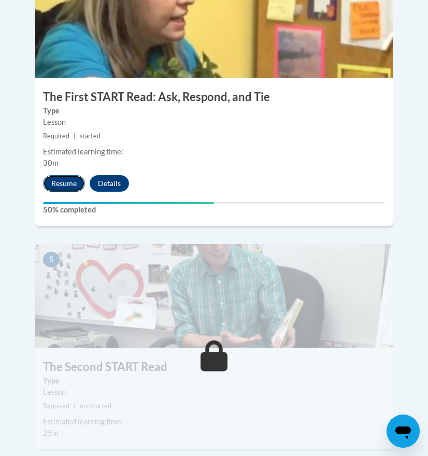
click at [62, 175] on button "Resume" at bounding box center [64, 183] width 42 height 17
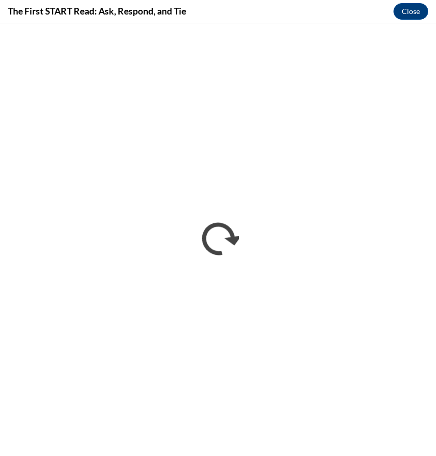
scroll to position [0, 0]
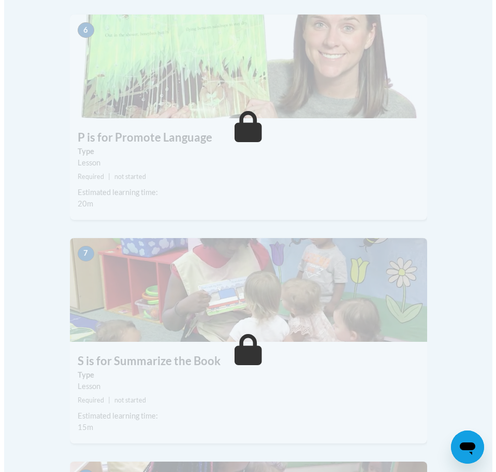
scroll to position [1451, 0]
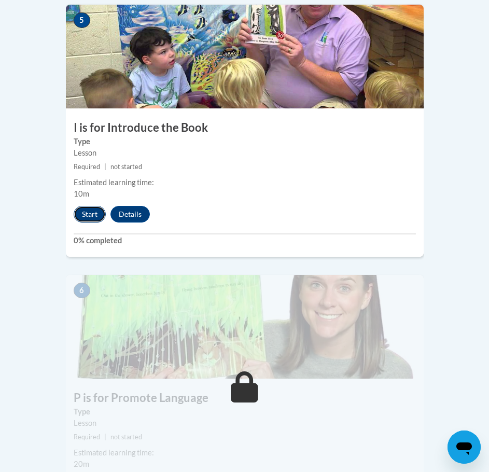
click at [92, 206] on button "Start" at bounding box center [90, 214] width 32 height 17
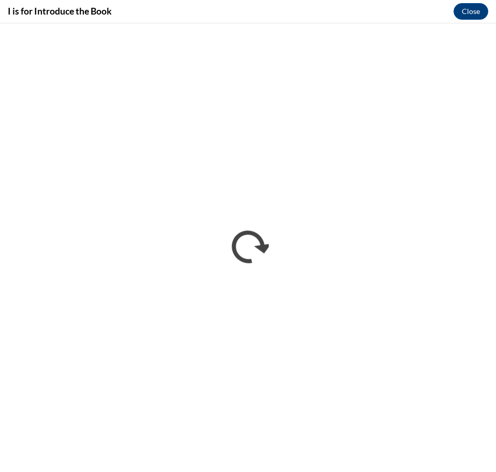
scroll to position [0, 0]
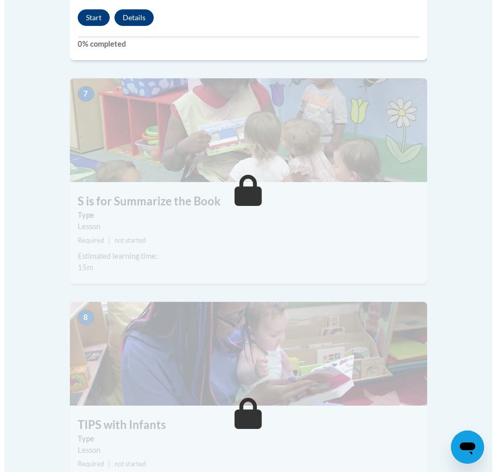
scroll to position [1658, 0]
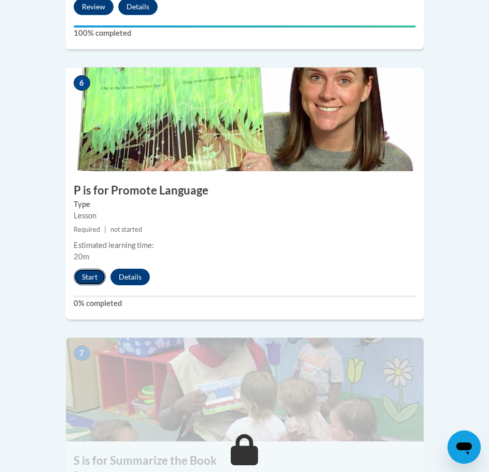
click at [96, 268] on button "Start" at bounding box center [90, 276] width 32 height 17
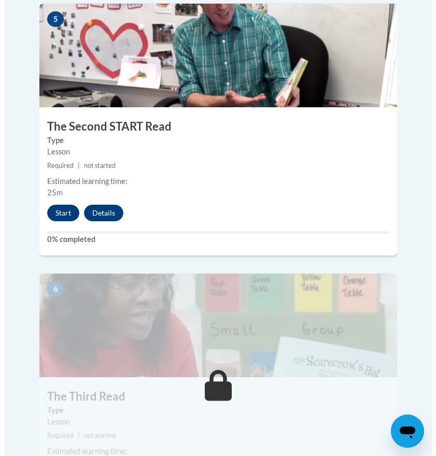
scroll to position [1503, 0]
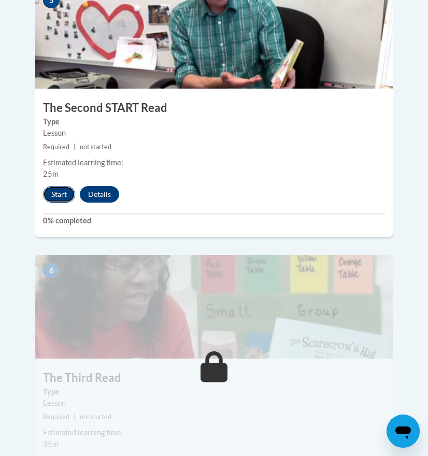
click at [44, 186] on button "Start" at bounding box center [59, 194] width 32 height 17
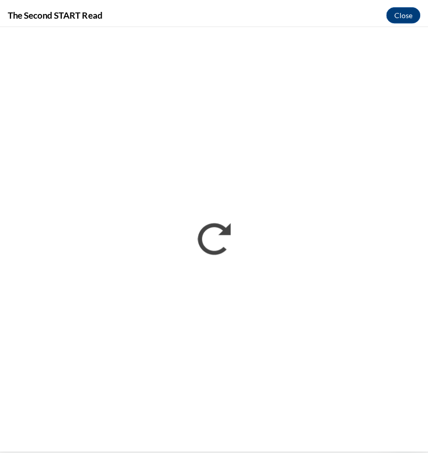
scroll to position [0, 0]
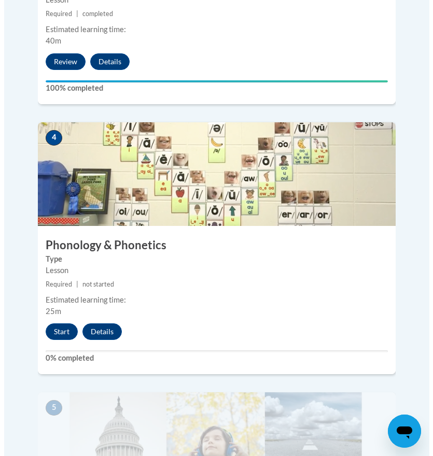
scroll to position [1140, 0]
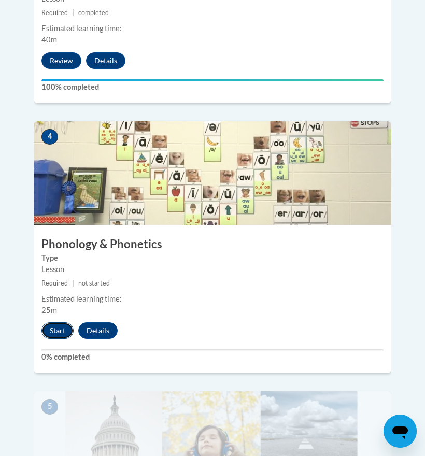
click at [56, 322] on button "Start" at bounding box center [57, 330] width 32 height 17
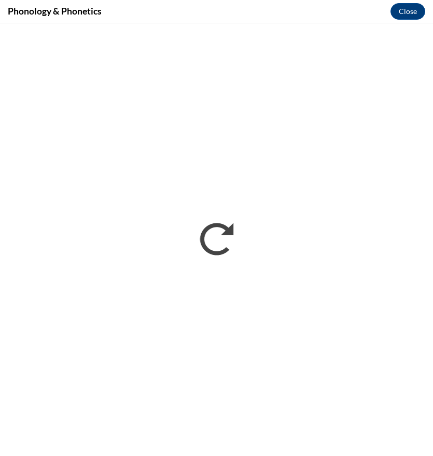
scroll to position [0, 0]
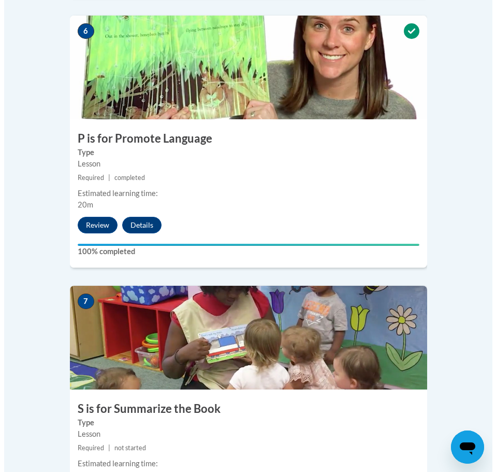
scroll to position [1969, 0]
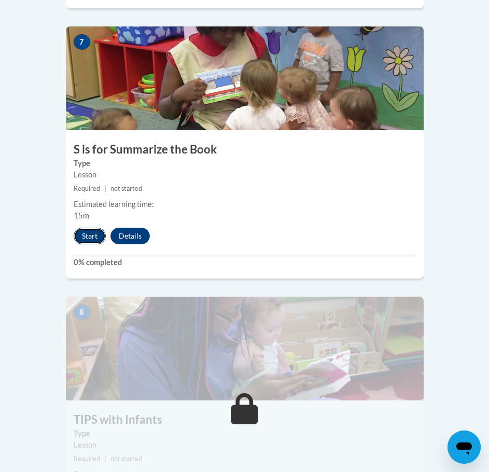
click at [95, 228] on button "Start" at bounding box center [90, 236] width 32 height 17
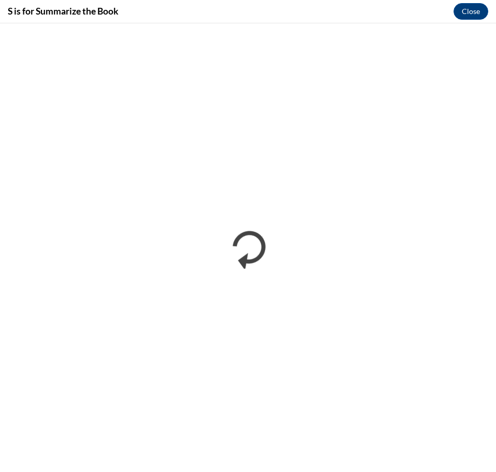
scroll to position [0, 0]
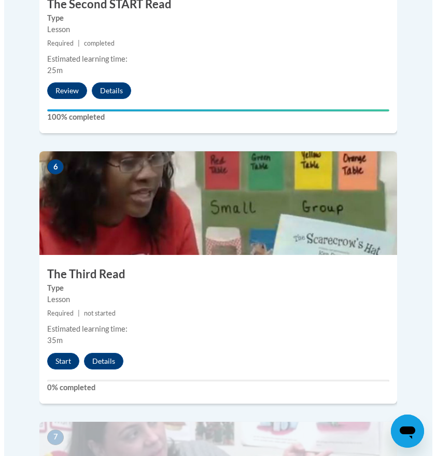
scroll to position [1658, 0]
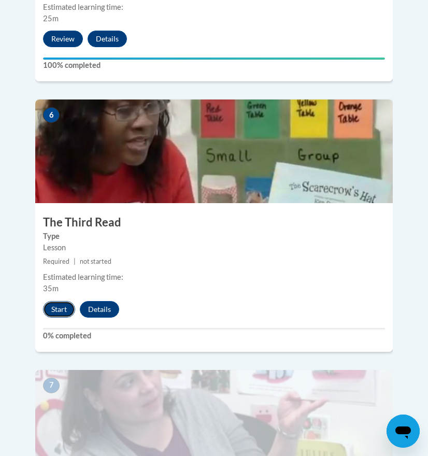
click at [50, 301] on button "Start" at bounding box center [59, 309] width 32 height 17
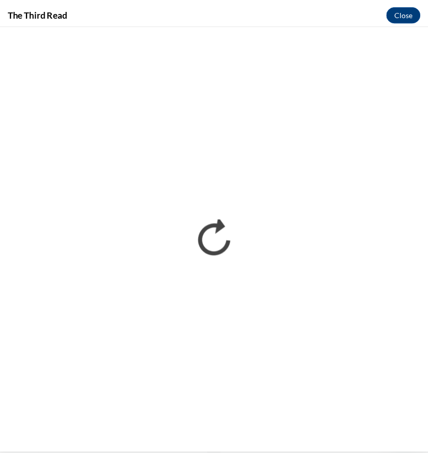
scroll to position [0, 0]
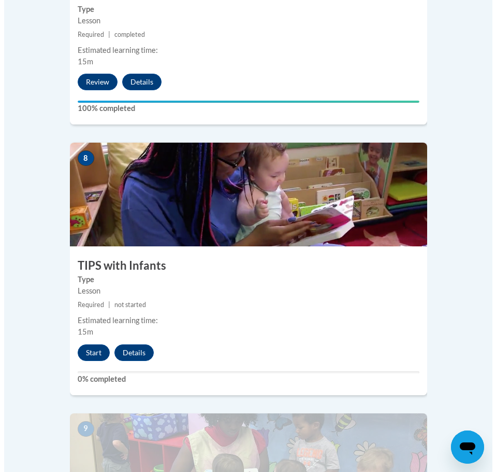
scroll to position [2125, 0]
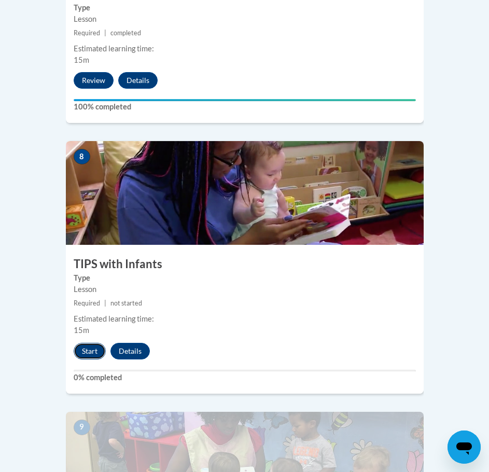
click at [96, 343] on button "Start" at bounding box center [90, 351] width 32 height 17
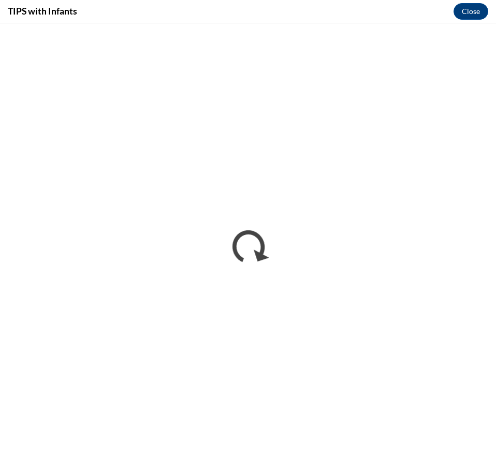
scroll to position [0, 0]
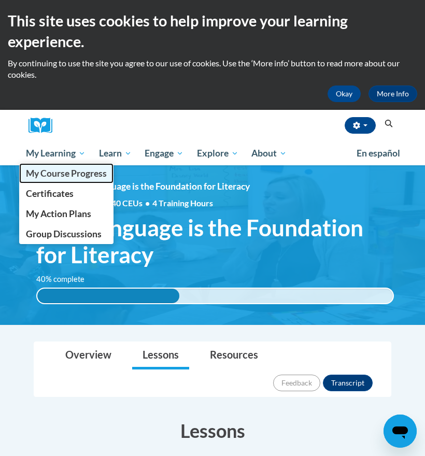
click at [53, 168] on span "My Course Progress" at bounding box center [66, 173] width 81 height 11
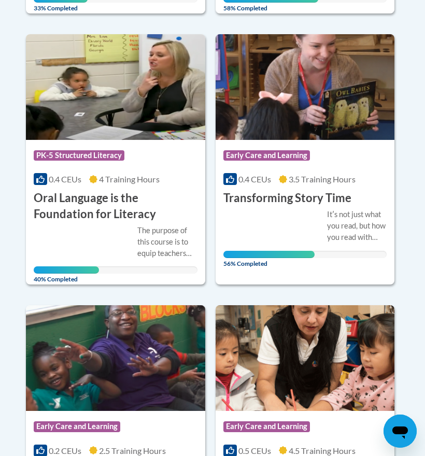
scroll to position [518, 0]
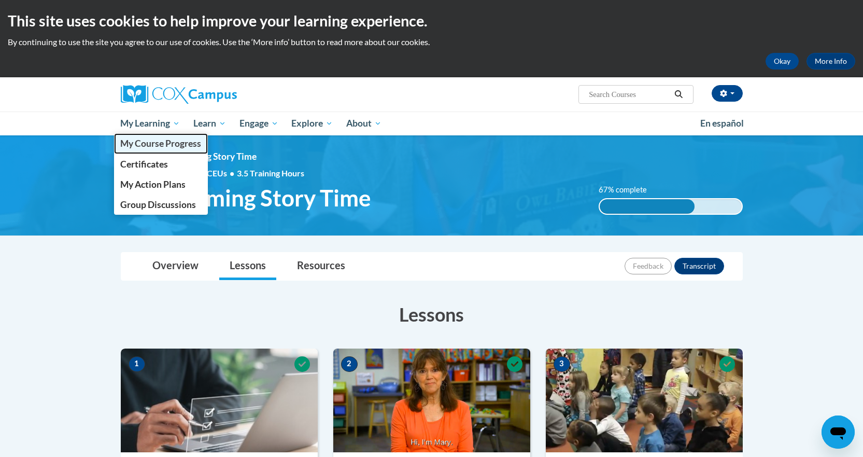
click at [154, 140] on span "My Course Progress" at bounding box center [160, 143] width 81 height 11
